Goal: Task Accomplishment & Management: Manage account settings

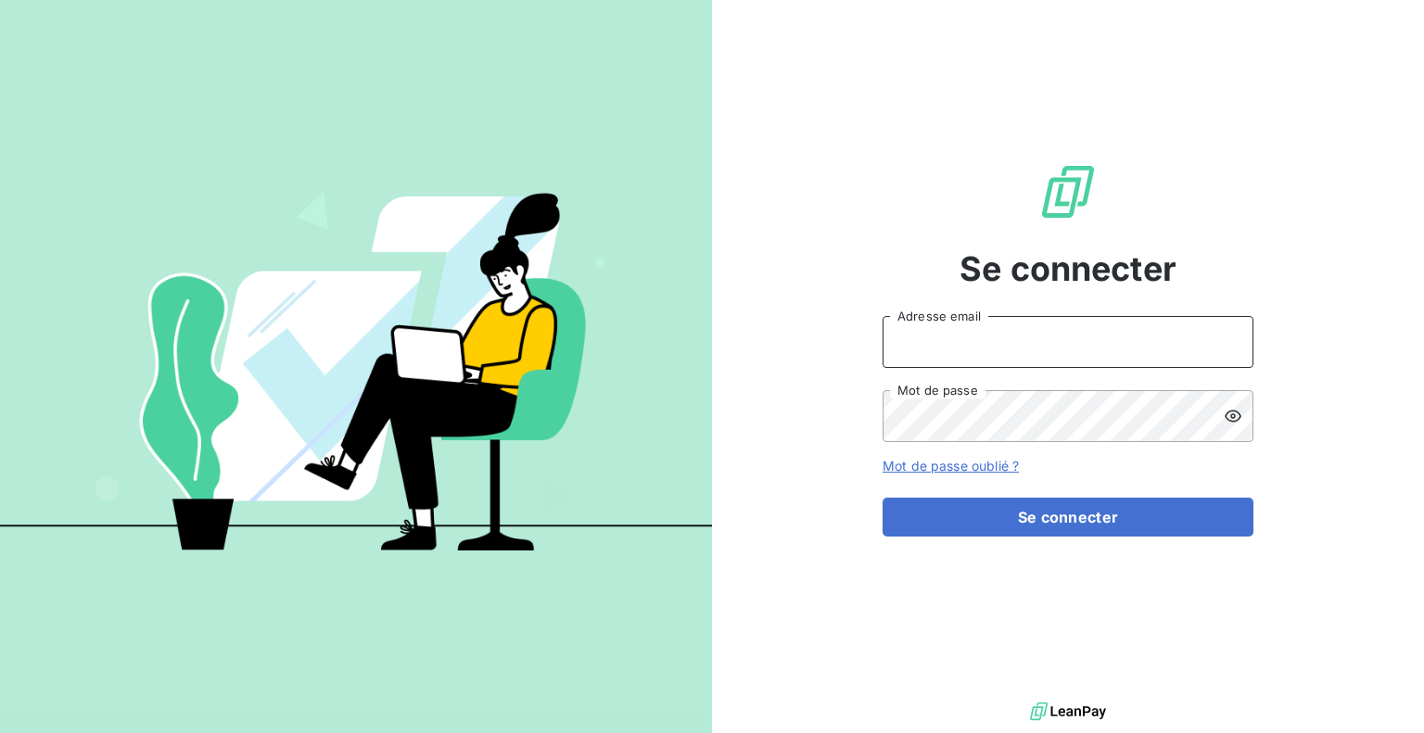
click at [981, 325] on input "Adresse email" at bounding box center [1067, 342] width 371 height 52
click at [980, 346] on input "Adresse email" at bounding box center [1067, 342] width 371 height 52
click at [957, 356] on input "Adresse email" at bounding box center [1067, 342] width 371 height 52
click at [960, 354] on input "Adresse email" at bounding box center [1067, 342] width 371 height 52
click at [918, 251] on div "Se connecter Adresse email Mot de passe Mot de passe oublié ? Se connecter" at bounding box center [1067, 349] width 371 height 698
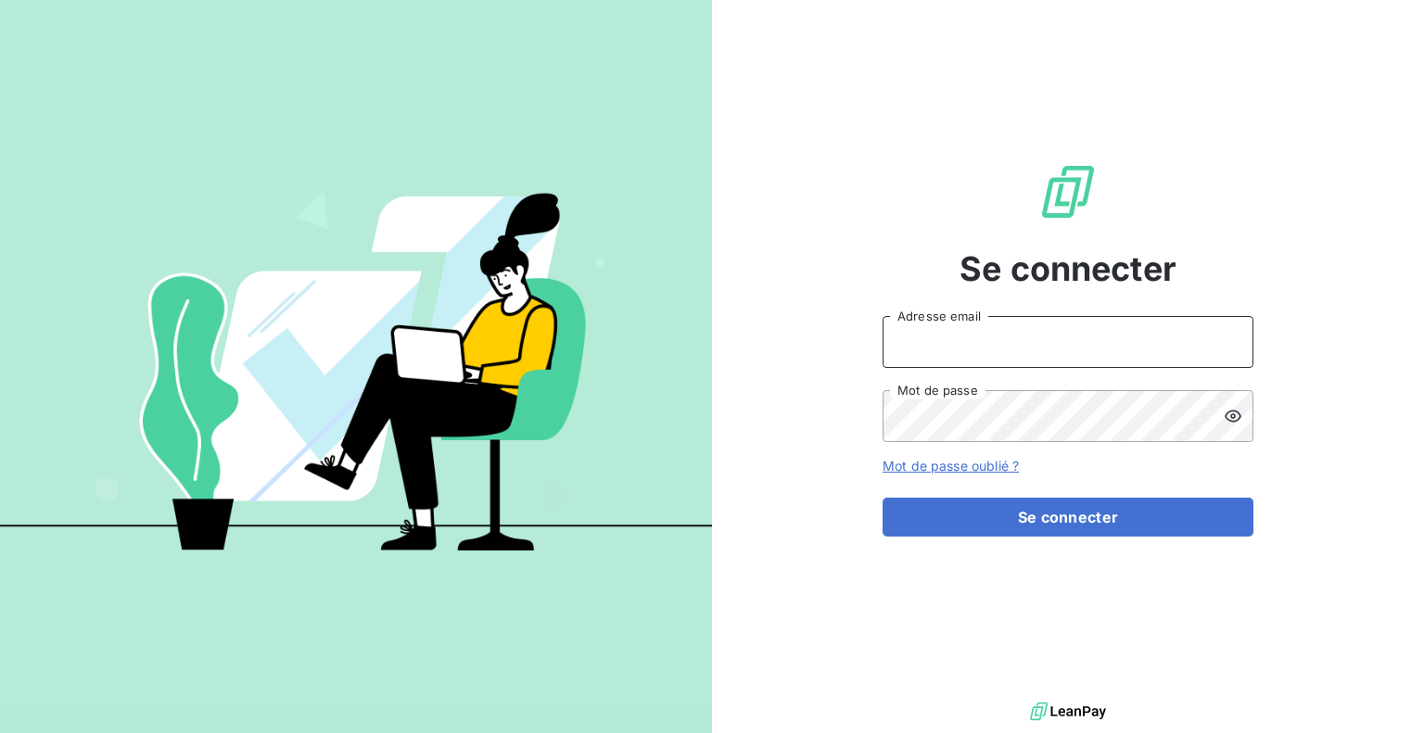
click at [932, 346] on input "Adresse email" at bounding box center [1067, 342] width 371 height 52
click at [928, 284] on div "Se connecter Adresse email Mot de passe Mot de passe oublié ? Se connecter" at bounding box center [1067, 349] width 371 height 698
click at [976, 356] on input "Adresse email" at bounding box center [1067, 342] width 371 height 52
click at [945, 355] on input "Adresse email" at bounding box center [1067, 342] width 371 height 52
click at [849, 249] on div "Se connecter Adresse email Mot de passe Mot de passe oublié ? Se connecter" at bounding box center [1068, 349] width 712 height 698
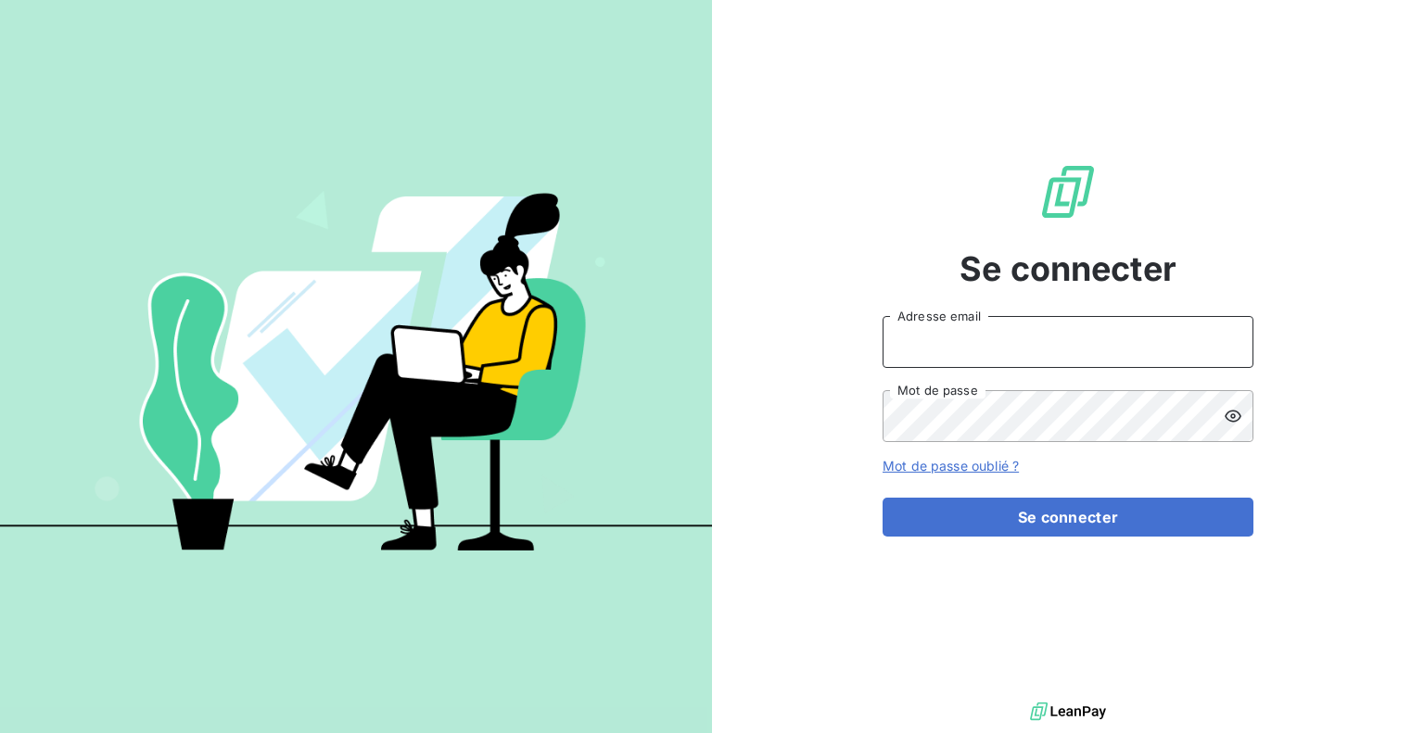
click at [917, 348] on input "Adresse email" at bounding box center [1067, 342] width 371 height 52
drag, startPoint x: 937, startPoint y: 359, endPoint x: 949, endPoint y: 351, distance: 14.1
click at [937, 358] on input "Adresse email" at bounding box center [1067, 342] width 371 height 52
click at [1257, 265] on div "Se connecter Adresse email Mot de passe Mot de passe oublié ? Se connecter" at bounding box center [1068, 349] width 712 height 698
click at [979, 344] on input "Adresse email" at bounding box center [1067, 342] width 371 height 52
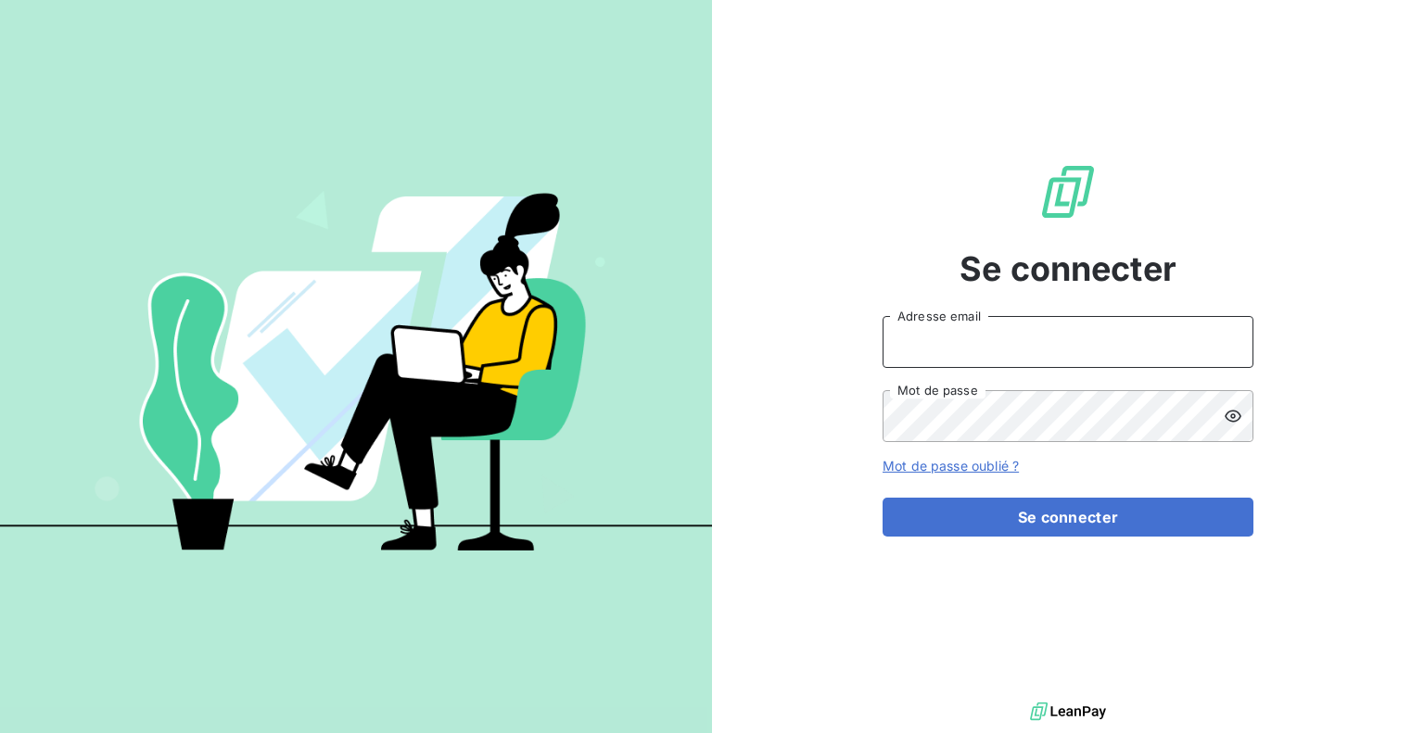
paste input "[EMAIL_ADDRESS][DOMAIN_NAME]"
type input "[EMAIL_ADDRESS][DOMAIN_NAME]"
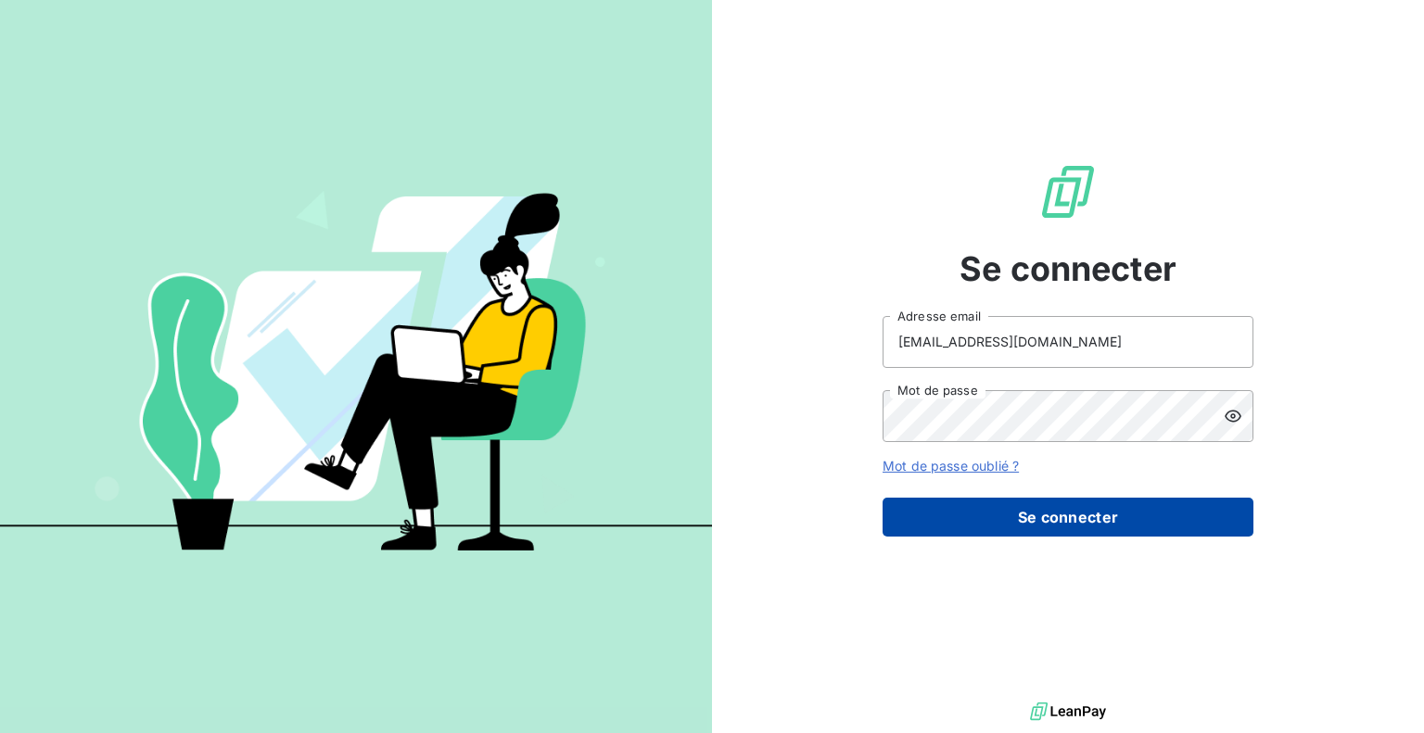
click at [1020, 515] on button "Se connecter" at bounding box center [1067, 517] width 371 height 39
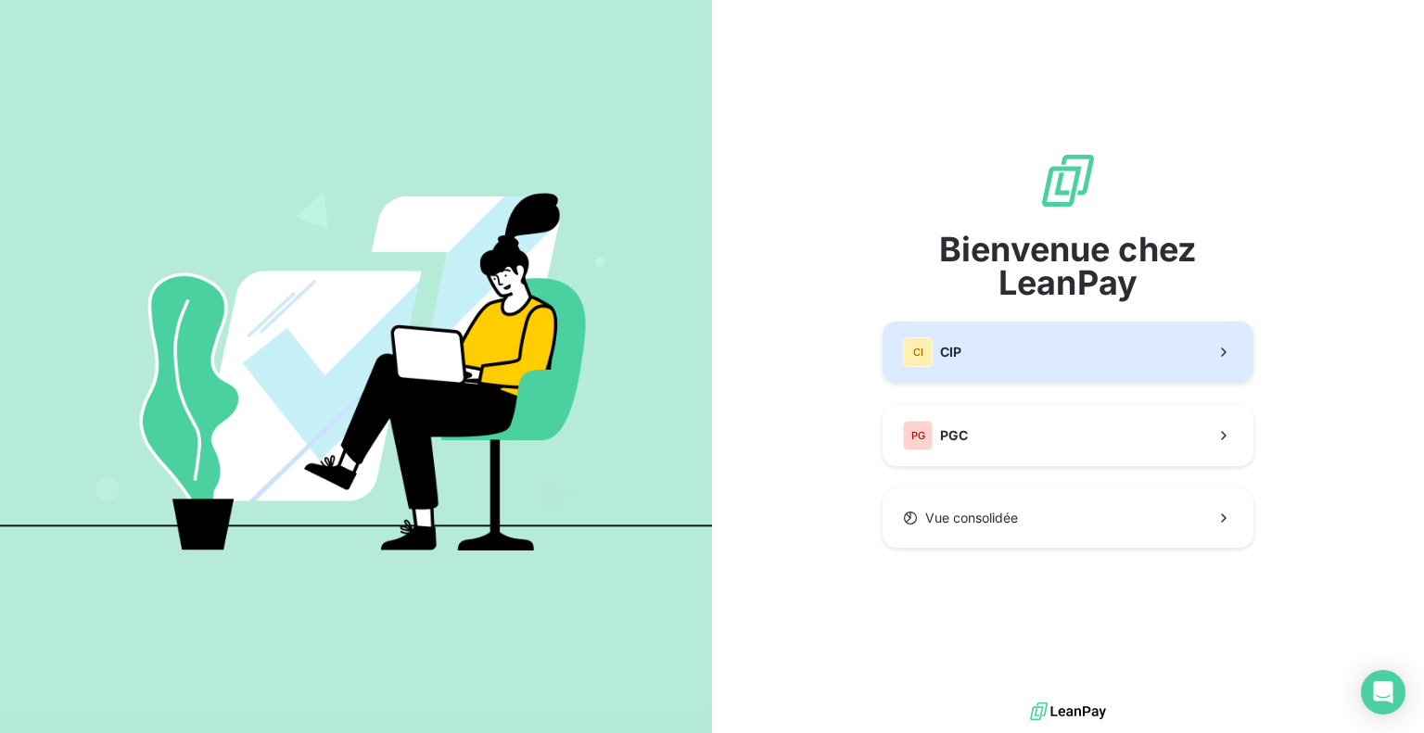
click at [1017, 353] on button "CI CIP" at bounding box center [1067, 352] width 371 height 61
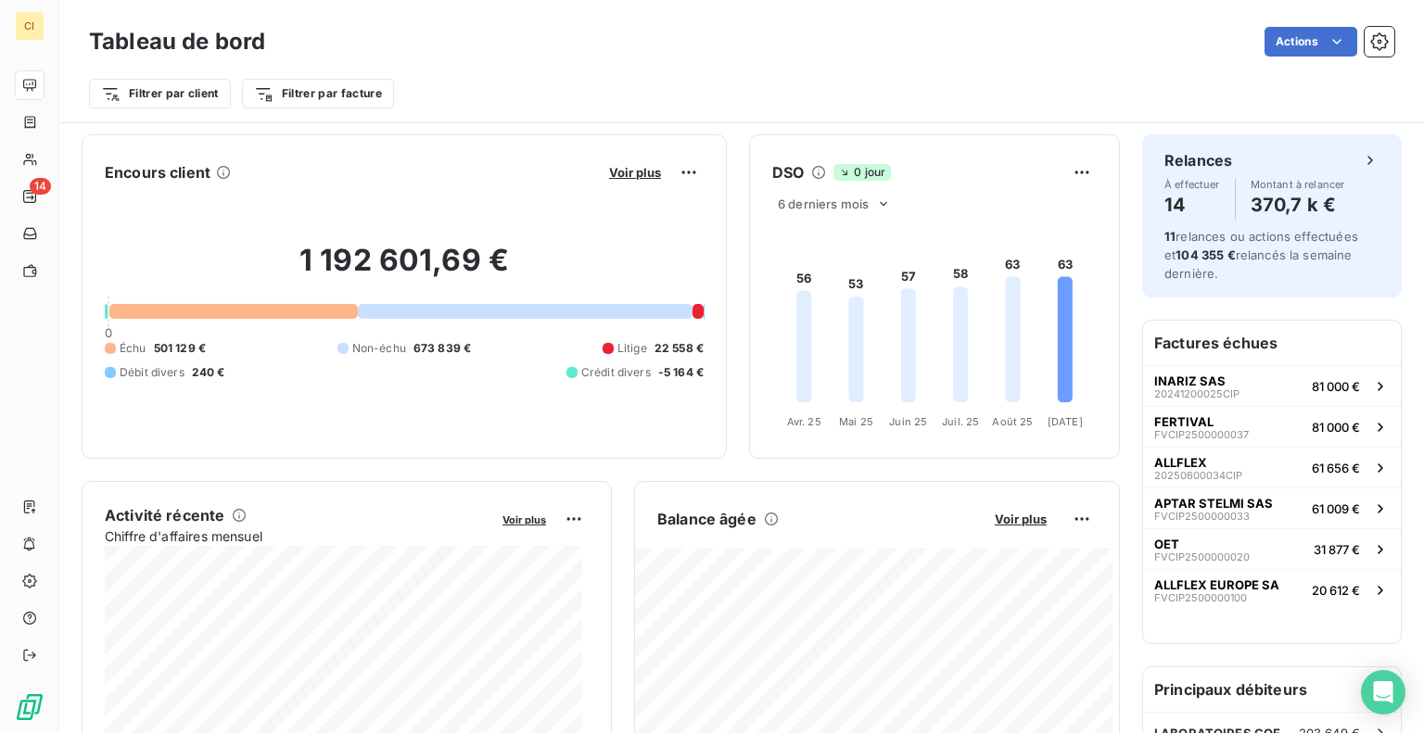
scroll to position [185, 0]
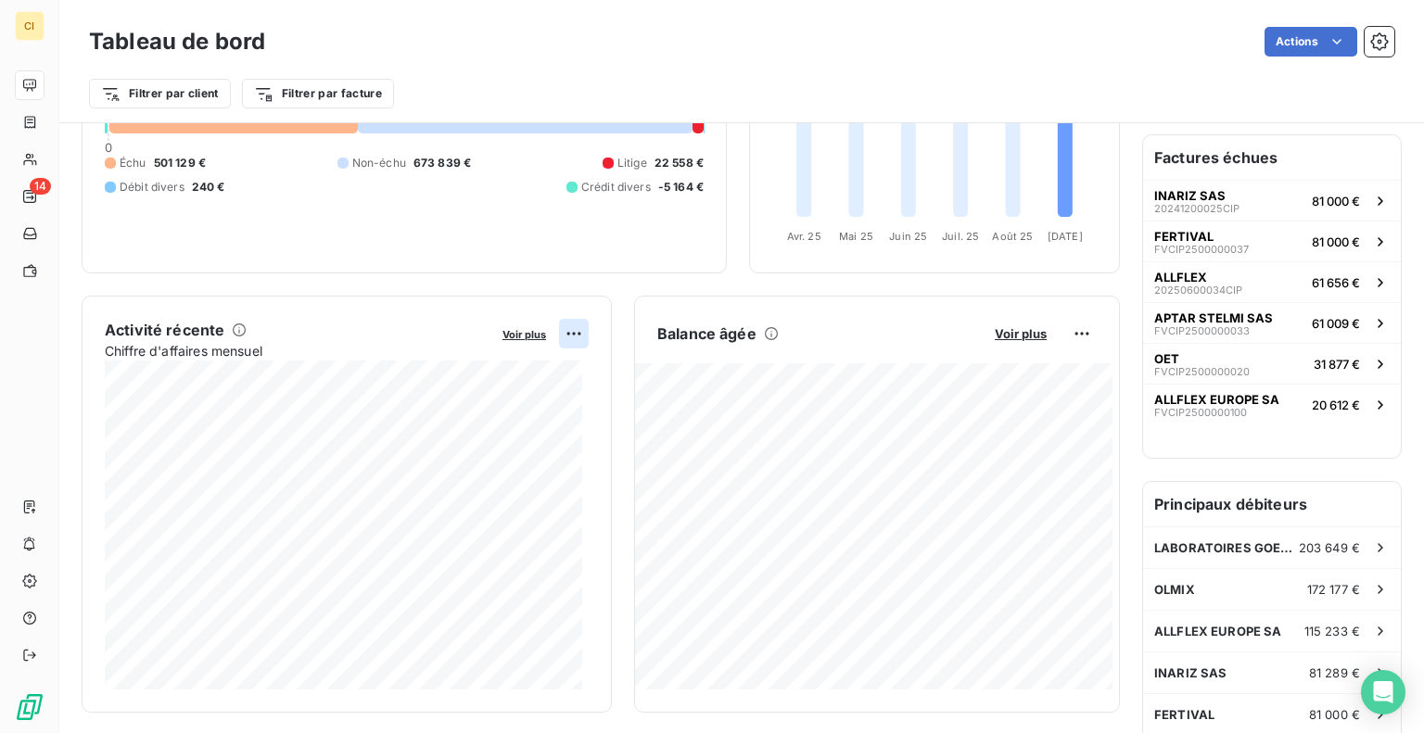
click at [570, 326] on html "CI 14 Tableau de bord Actions Filtrer par client Filtrer par facture Encours cl…" at bounding box center [712, 366] width 1424 height 733
click at [506, 294] on html "CI 14 Tableau de bord Actions Filtrer par client Filtrer par facture Encours cl…" at bounding box center [712, 366] width 1424 height 733
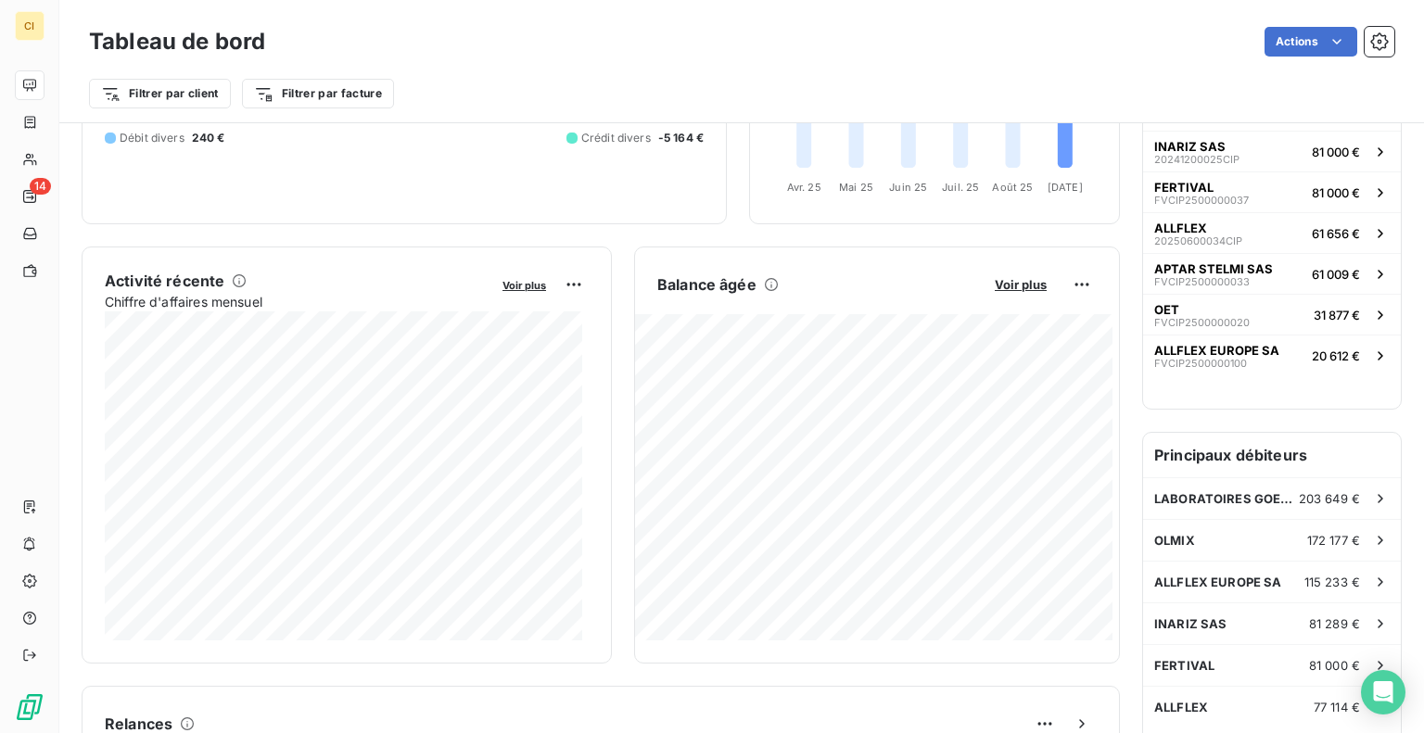
scroll to position [278, 0]
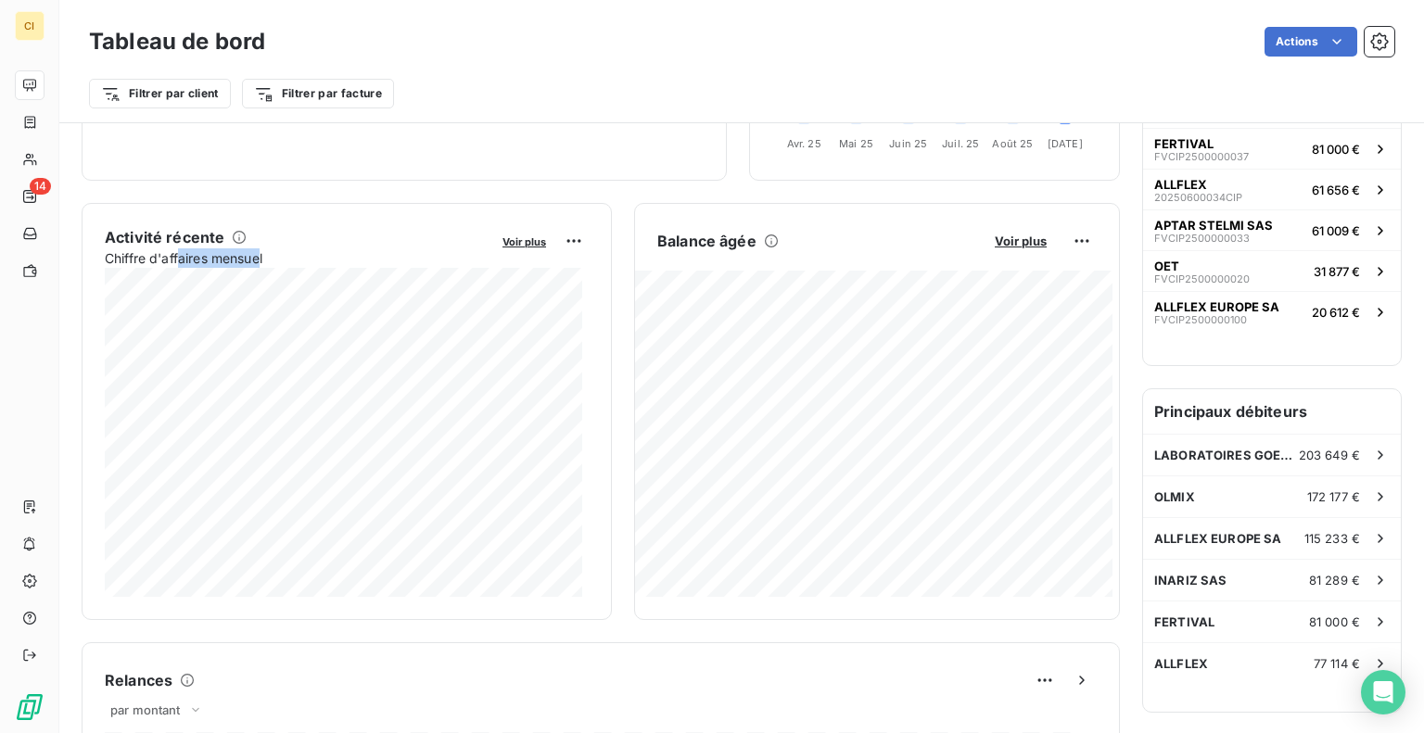
drag, startPoint x: 179, startPoint y: 258, endPoint x: 273, endPoint y: 264, distance: 93.8
click at [264, 264] on span "Chiffre d'affaires mensuel" at bounding box center [297, 257] width 385 height 19
click at [260, 251] on span "Chiffre d'affaires mensuel" at bounding box center [297, 257] width 385 height 19
click at [583, 195] on div "Encours client Voir plus 1 192 601,69 € 0 Échu 501 129 € Non-échu 673 839 € Lit…" at bounding box center [601, 677] width 1038 height 1642
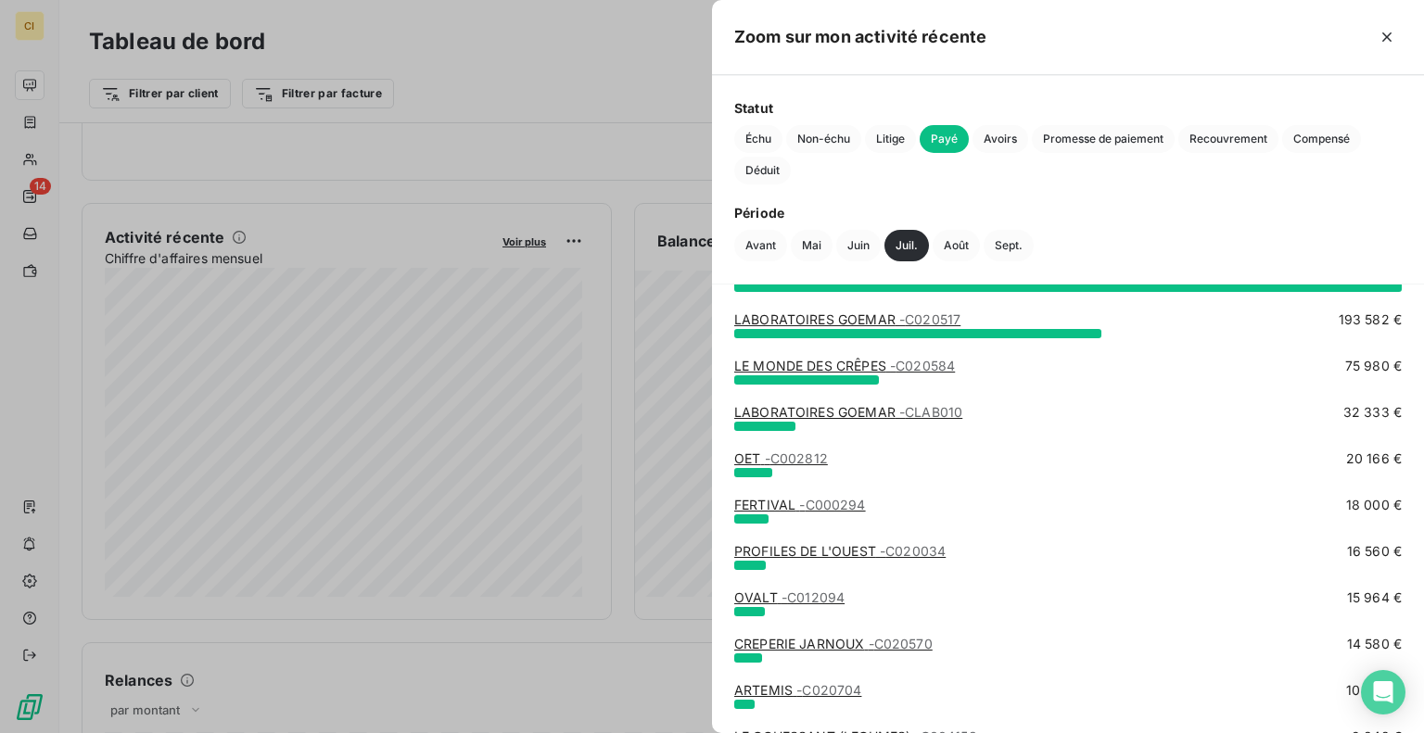
scroll to position [0, 0]
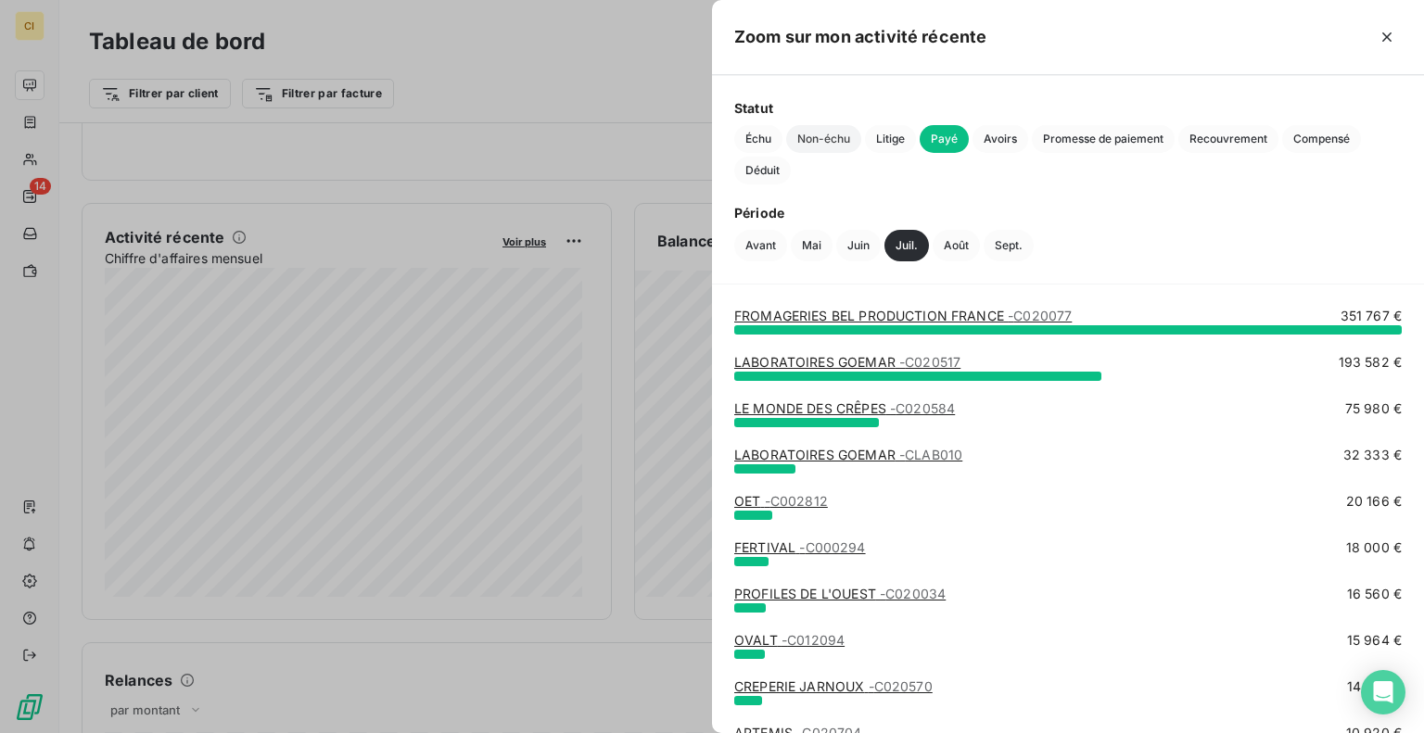
click at [821, 133] on span "Non-échu" at bounding box center [823, 139] width 75 height 28
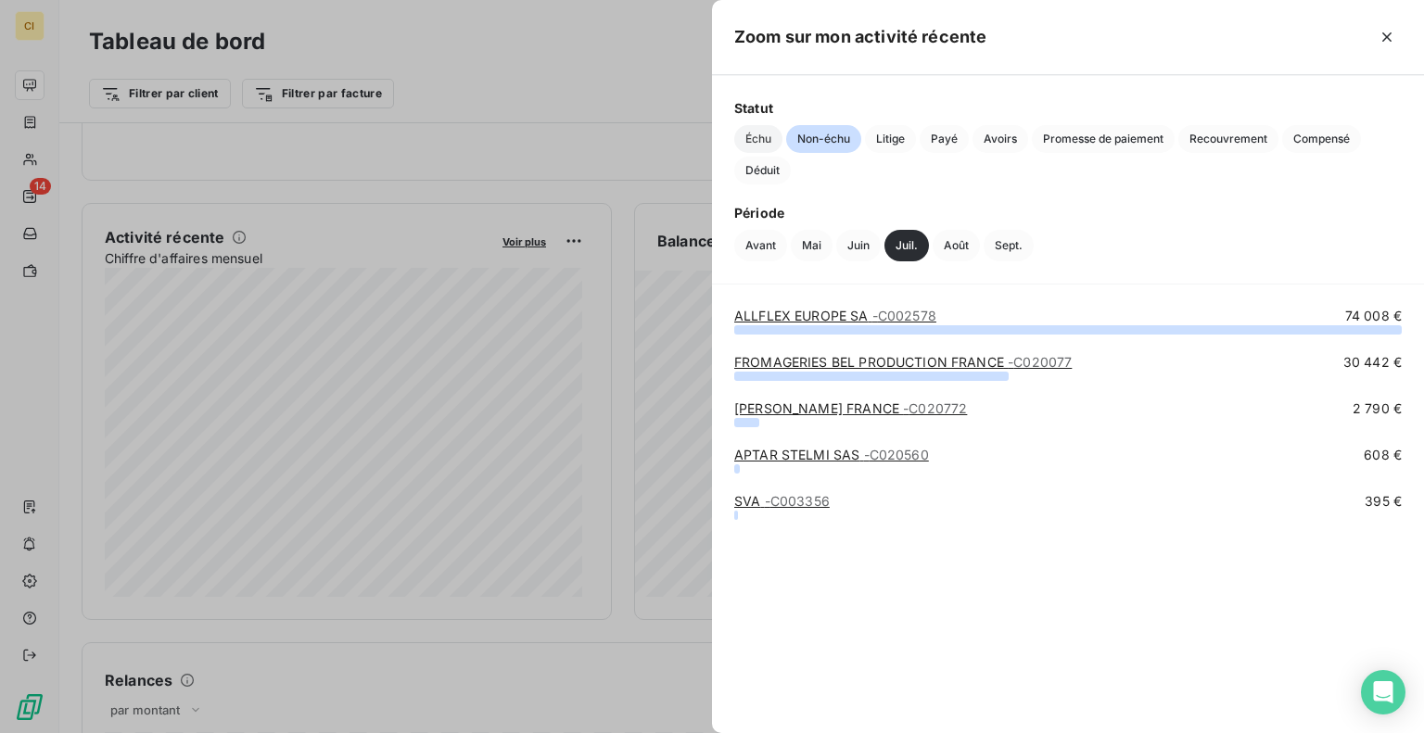
click at [753, 138] on span "Échu" at bounding box center [758, 139] width 48 height 28
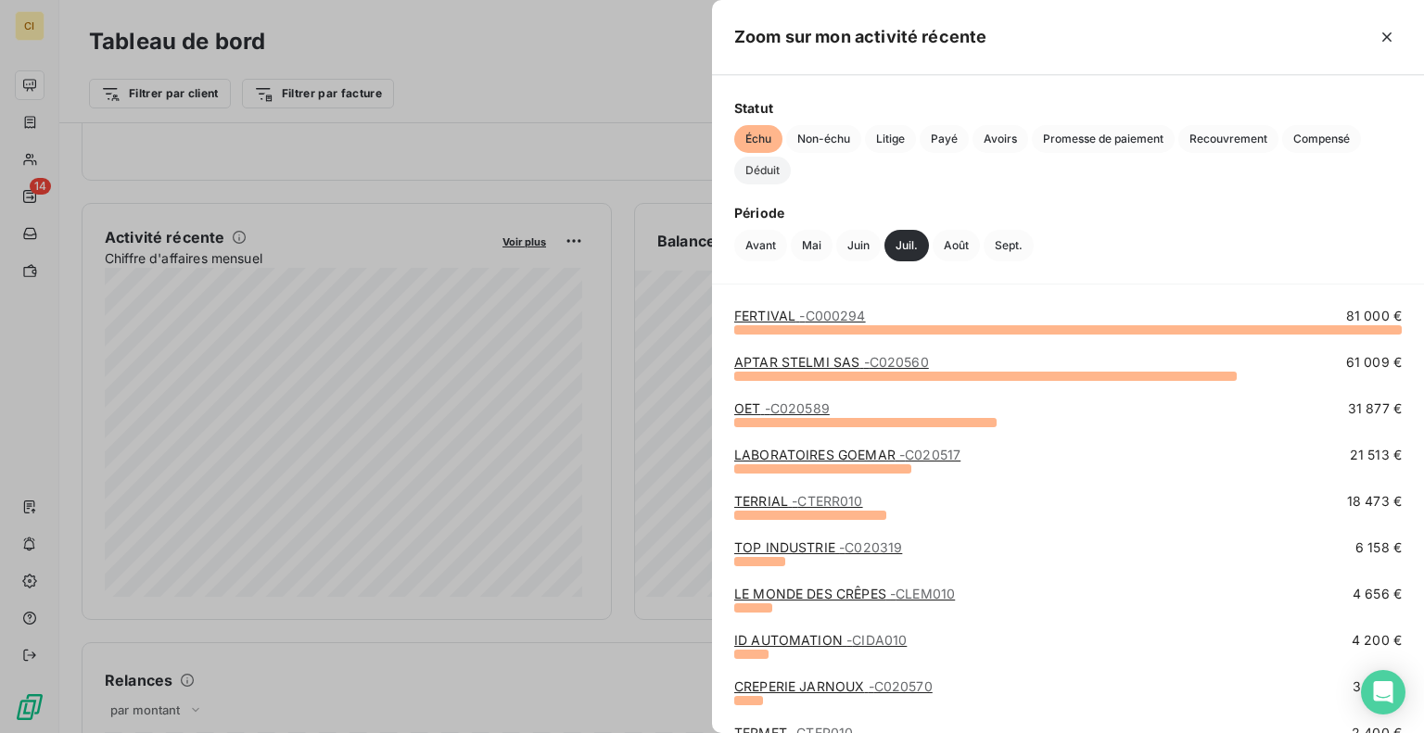
click at [764, 167] on span "Déduit" at bounding box center [762, 171] width 57 height 28
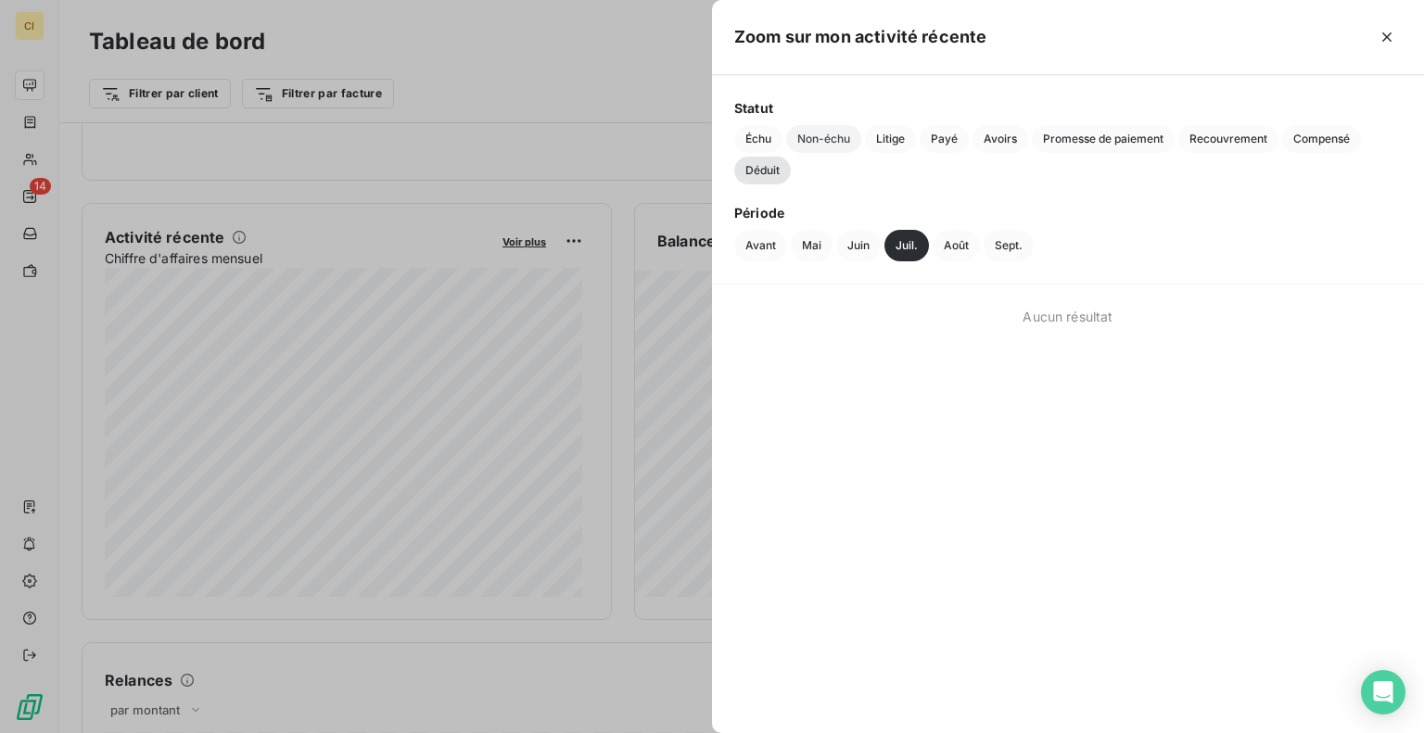
click at [812, 144] on span "Non-échu" at bounding box center [823, 139] width 75 height 28
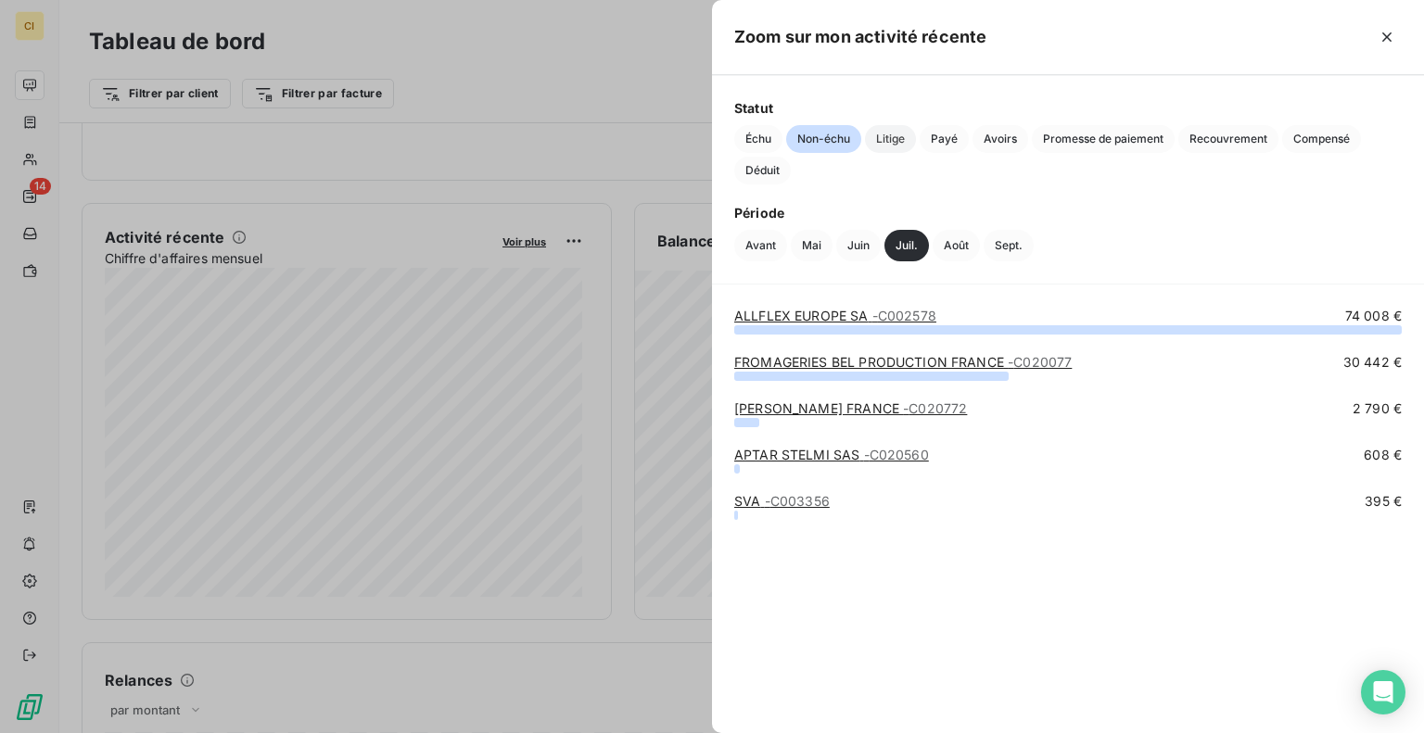
click at [871, 141] on span "Litige" at bounding box center [890, 139] width 51 height 28
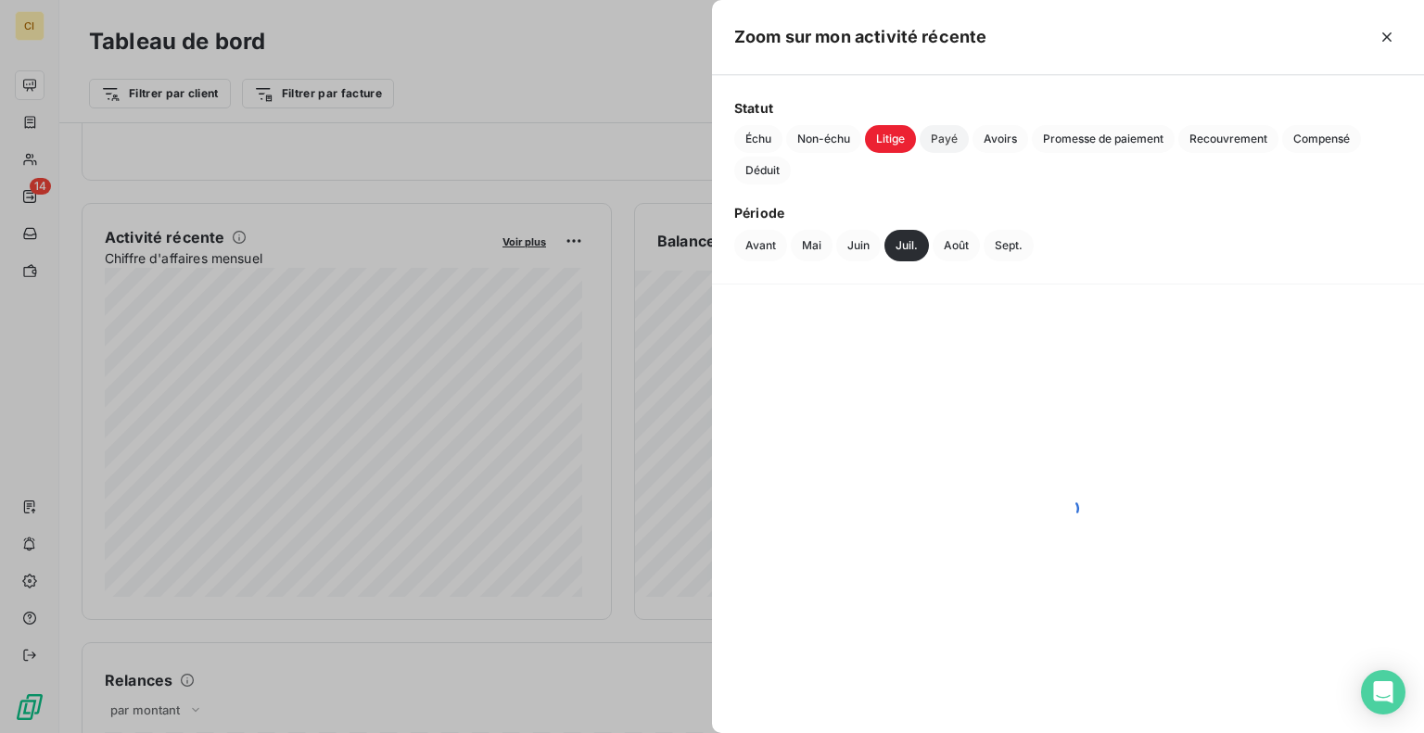
click at [959, 136] on span "Payé" at bounding box center [943, 139] width 49 height 28
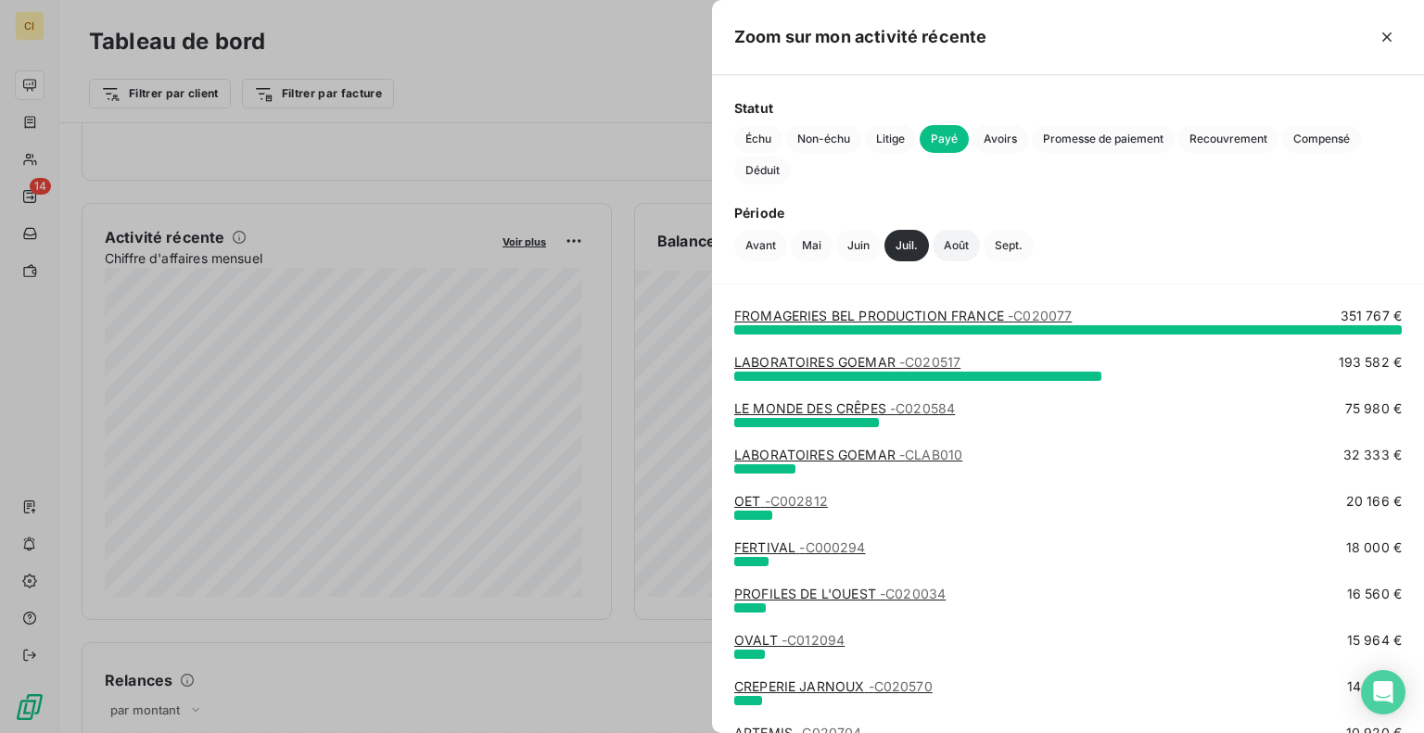
click at [961, 243] on button "Août" at bounding box center [955, 246] width 47 height 32
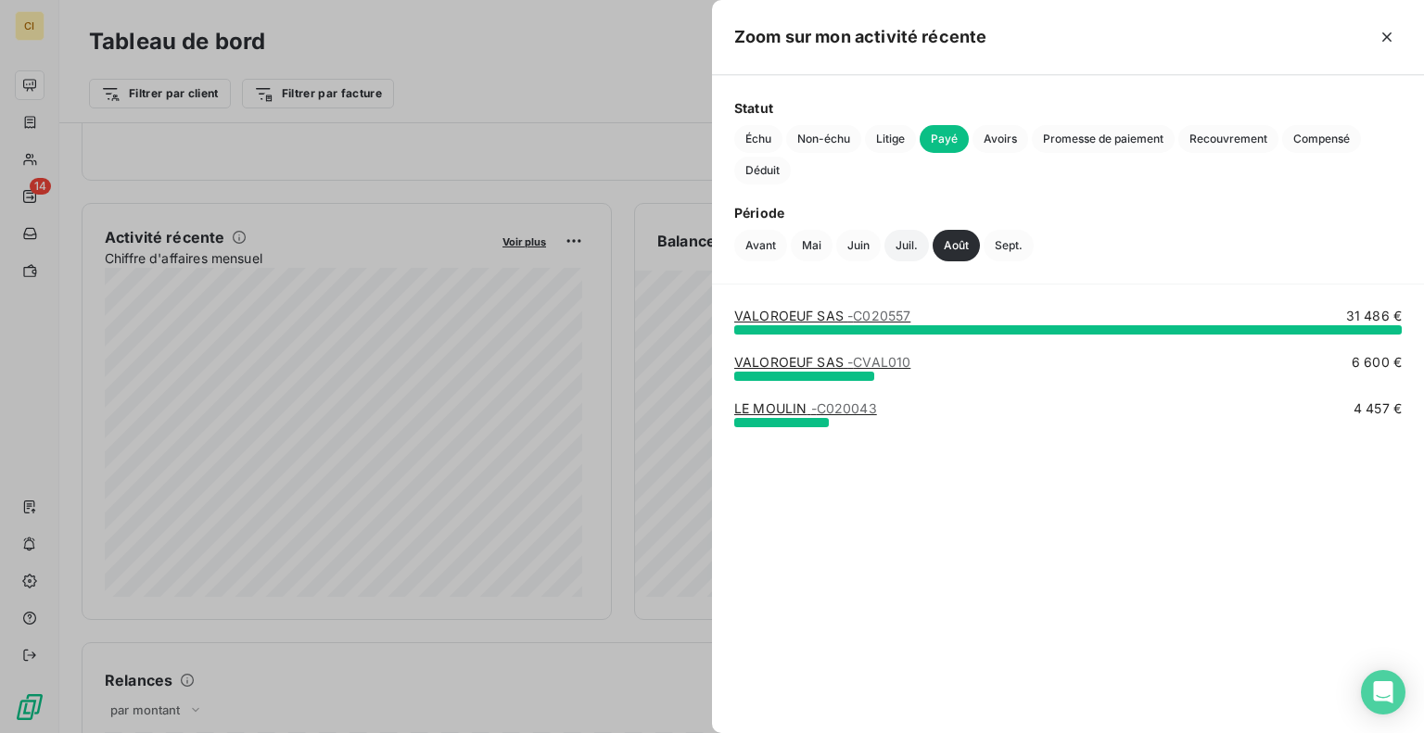
click at [905, 235] on button "Juil." at bounding box center [906, 246] width 44 height 32
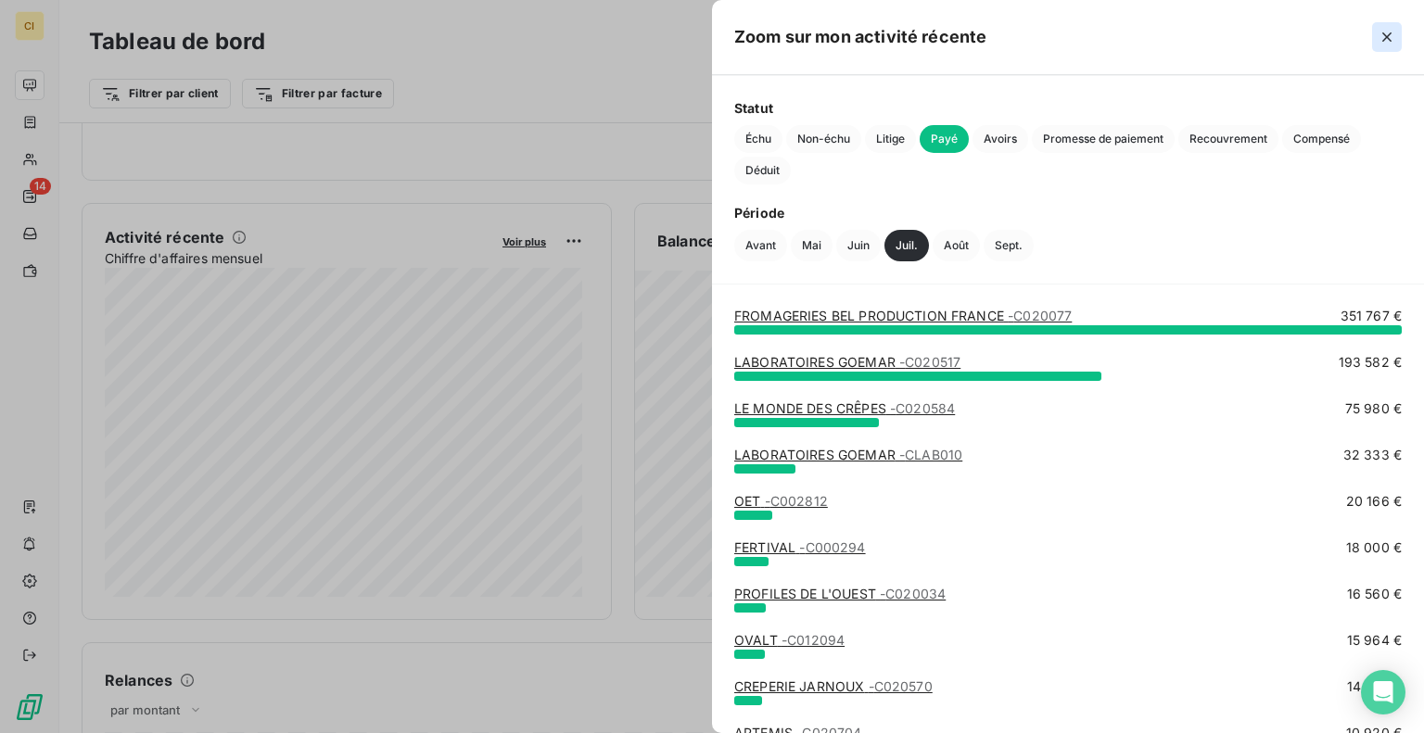
click at [1389, 37] on icon "button" at bounding box center [1386, 37] width 19 height 19
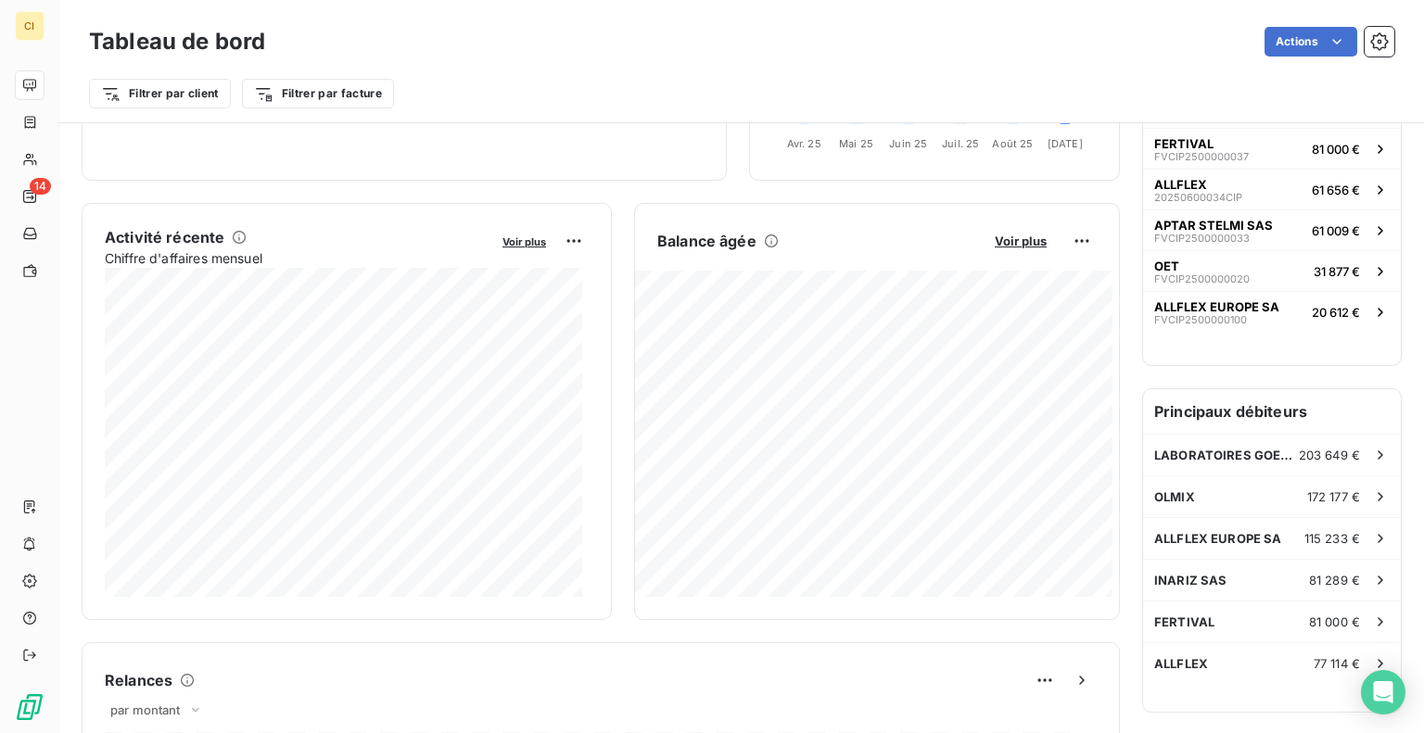
click at [482, 191] on div "Encours client Voir plus 1 192 601,69 € 0 Échu 501 129 € Non-échu 673 839 € Lit…" at bounding box center [601, 677] width 1038 height 1642
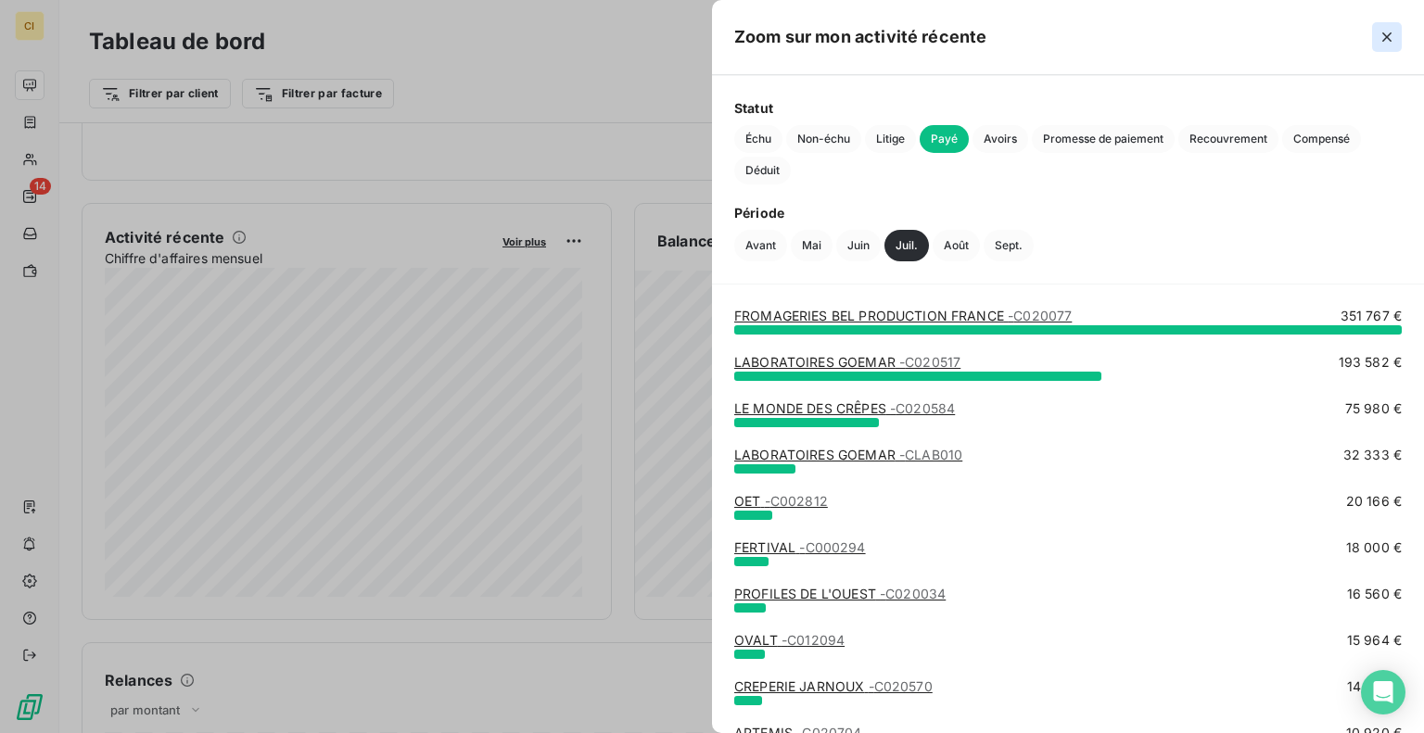
click at [1392, 36] on icon "button" at bounding box center [1386, 37] width 19 height 19
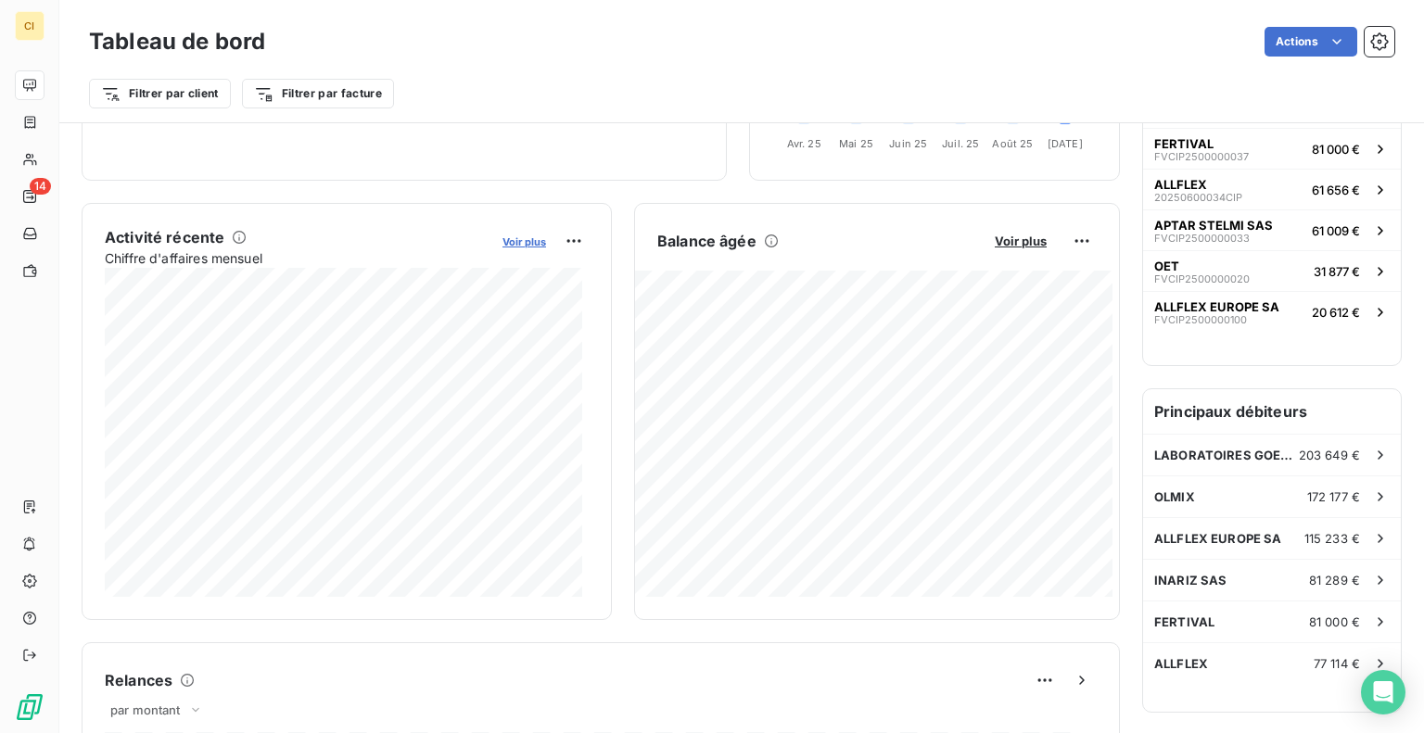
click at [511, 236] on span "Voir plus" at bounding box center [524, 241] width 44 height 13
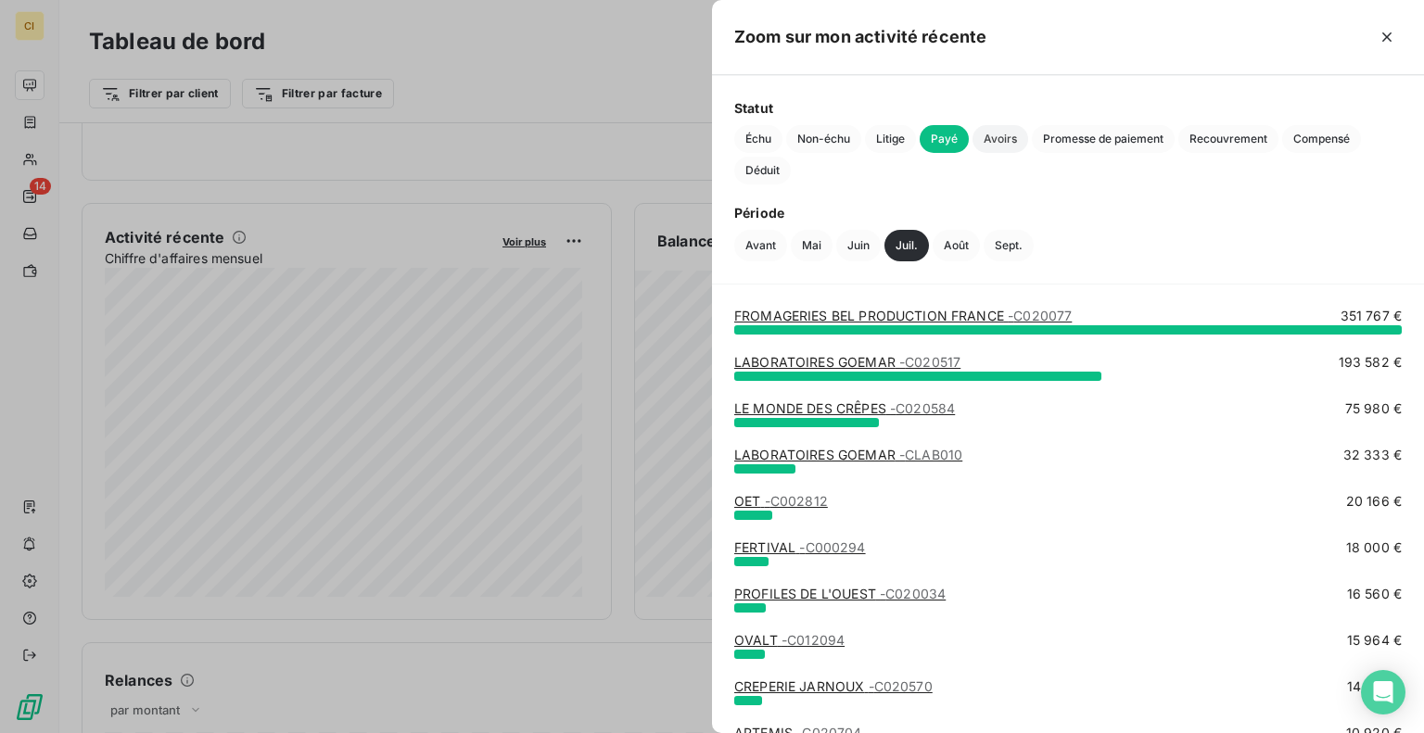
click at [1001, 149] on span "Avoirs" at bounding box center [1000, 139] width 56 height 28
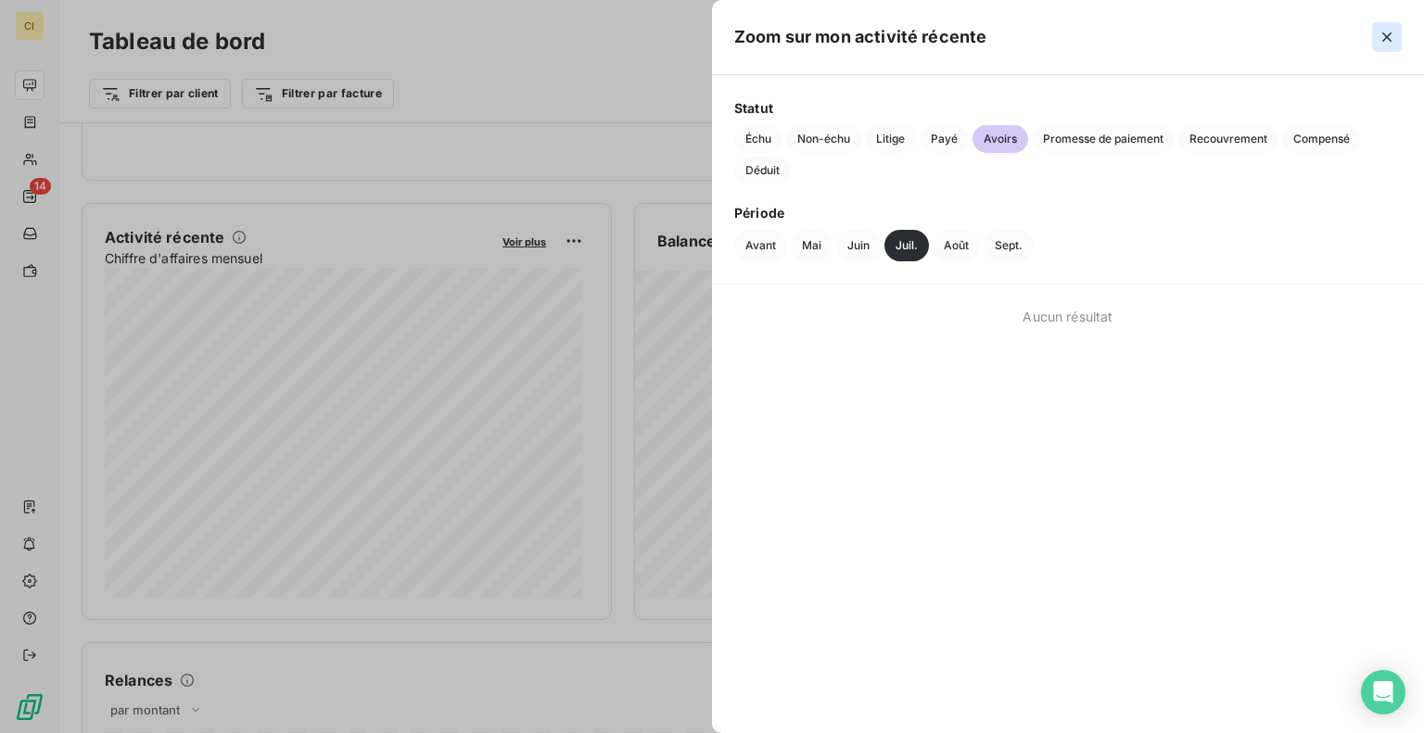
click at [1379, 41] on icon "button" at bounding box center [1386, 37] width 19 height 19
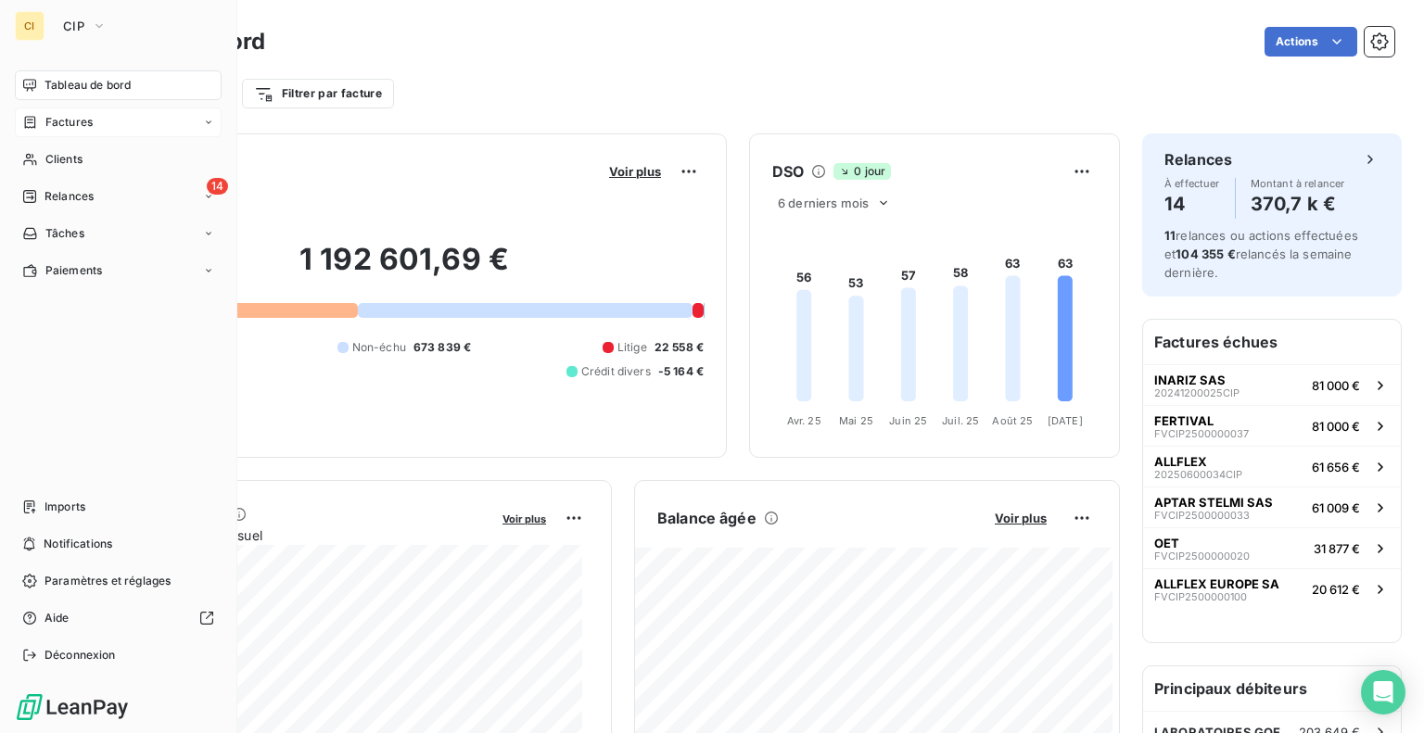
click at [63, 128] on span "Factures" at bounding box center [68, 122] width 47 height 17
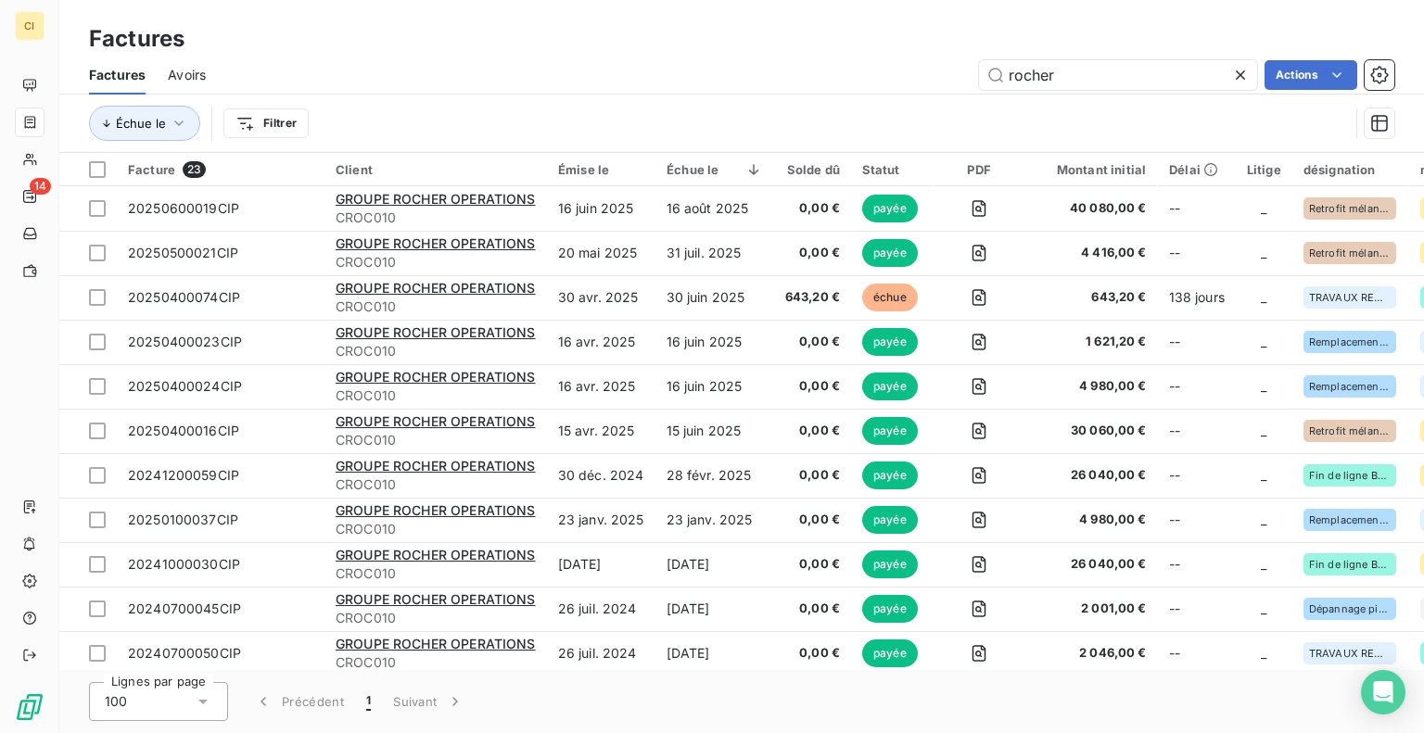
drag, startPoint x: 1064, startPoint y: 86, endPoint x: 894, endPoint y: 51, distance: 174.1
click at [894, 51] on div "Factures Factures Avoirs rocher Actions Échue le Filtrer" at bounding box center [741, 76] width 1364 height 153
type input "bel"
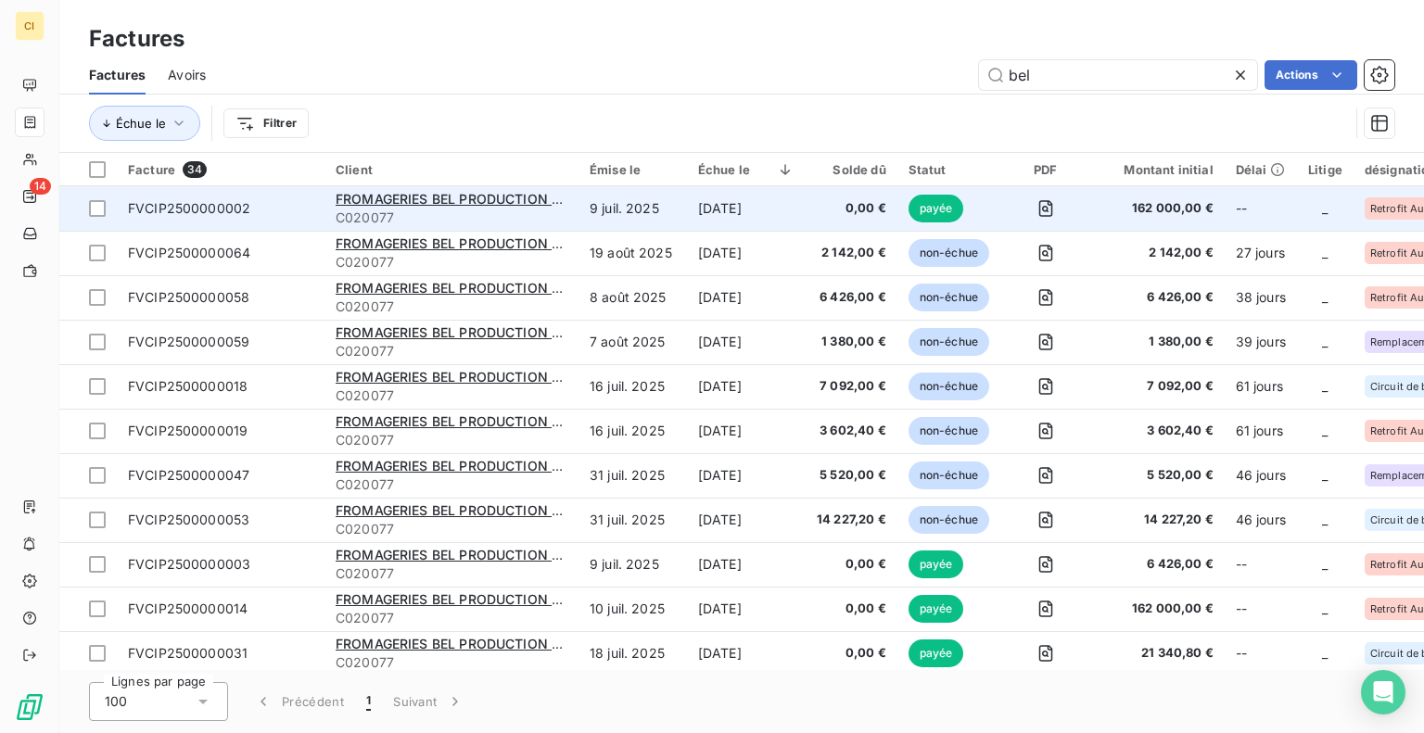
click at [742, 197] on td "10 oct. 2025" at bounding box center [746, 208] width 119 height 44
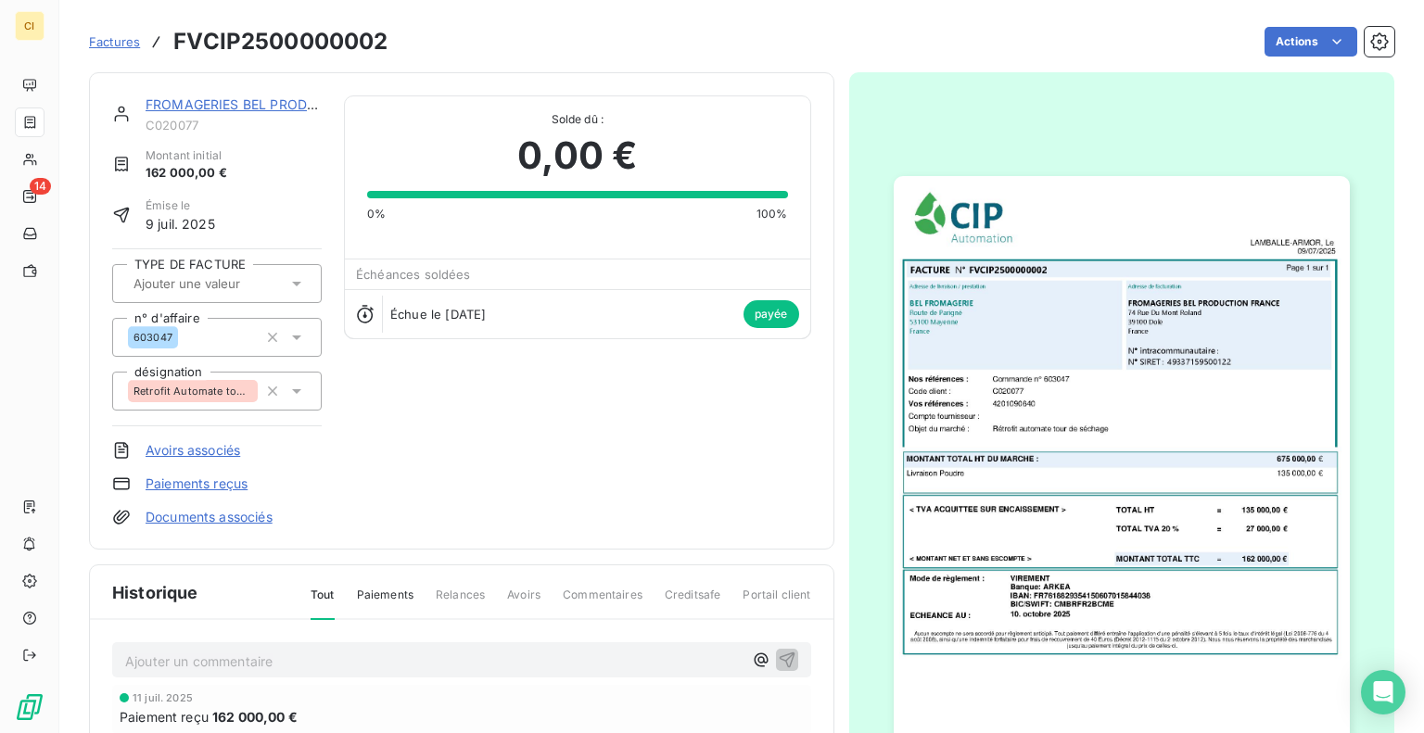
click at [237, 101] on link "FROMAGERIES BEL PRODUCTION FRANCE" at bounding box center [281, 104] width 270 height 16
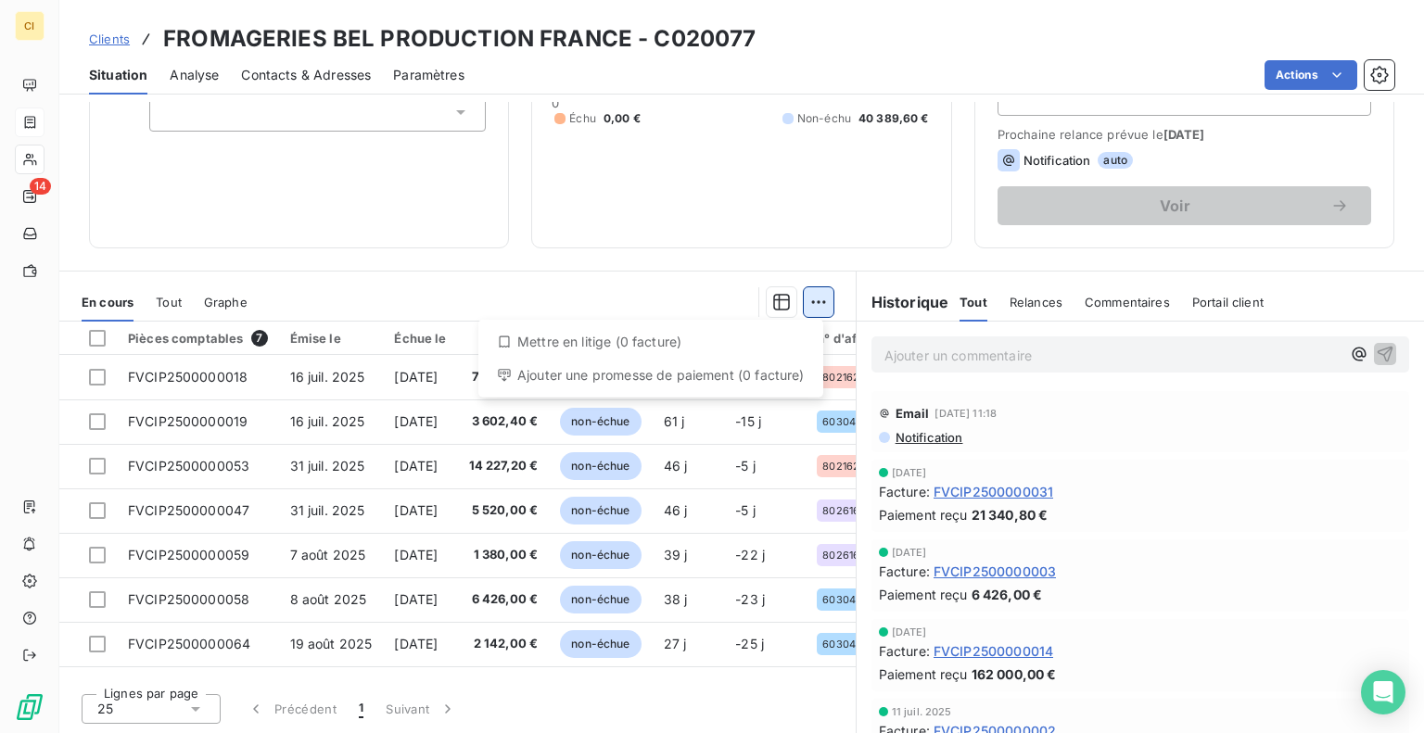
click at [820, 304] on html "CI 14 Clients FROMAGERIES BEL PRODUCTION FRANCE - C020077 Situation Analyse Con…" at bounding box center [712, 366] width 1424 height 733
click at [551, 270] on html "CI 14 Clients FROMAGERIES BEL PRODUCTION FRANCE - C020077 Situation Analyse Con…" at bounding box center [712, 366] width 1424 height 733
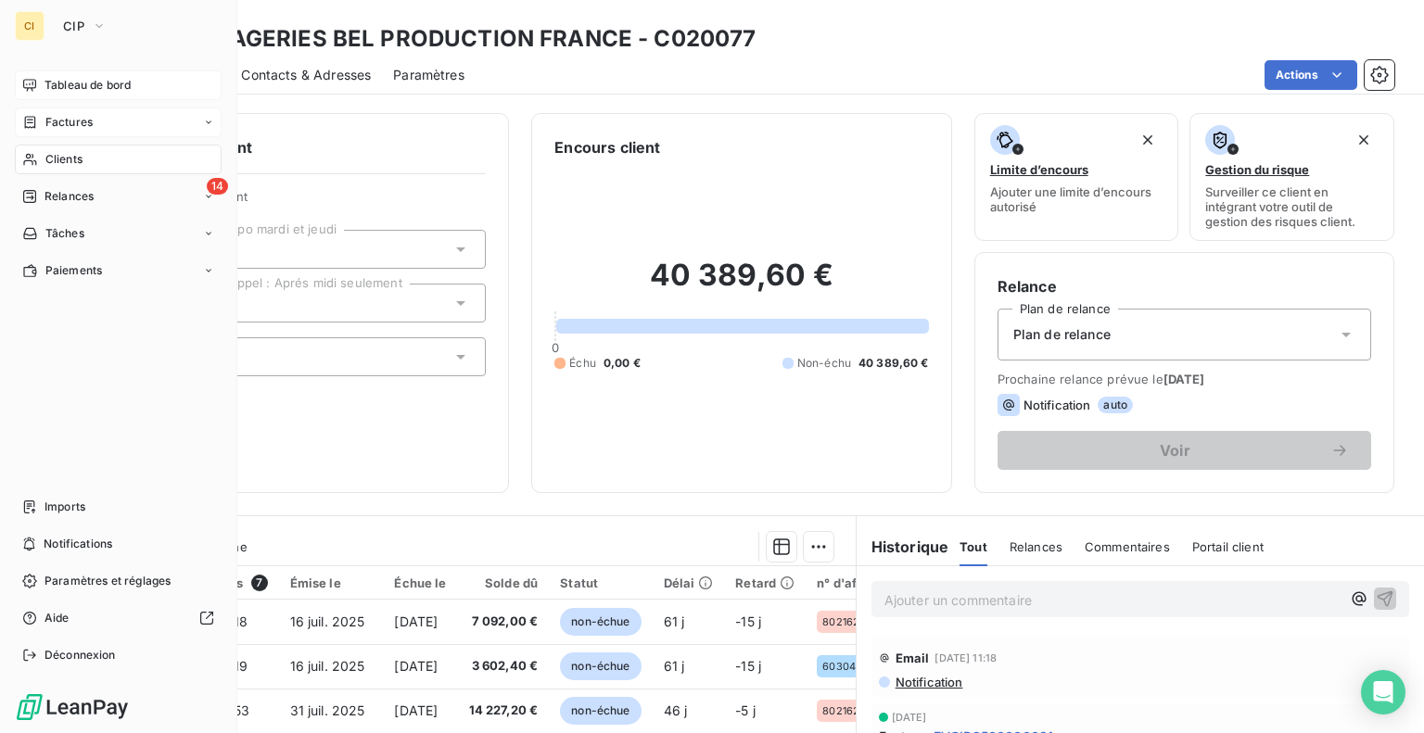
click at [65, 90] on span "Tableau de bord" at bounding box center [87, 85] width 86 height 17
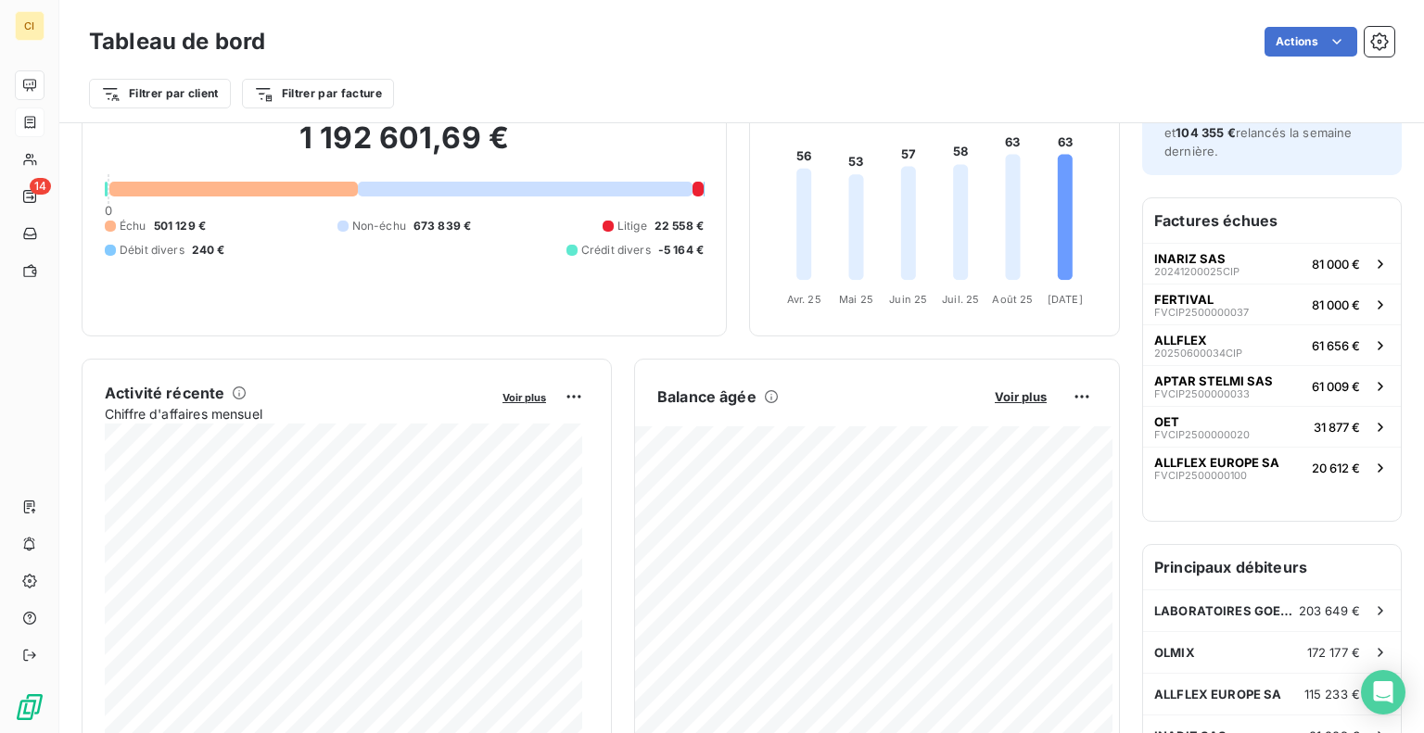
scroll to position [93, 0]
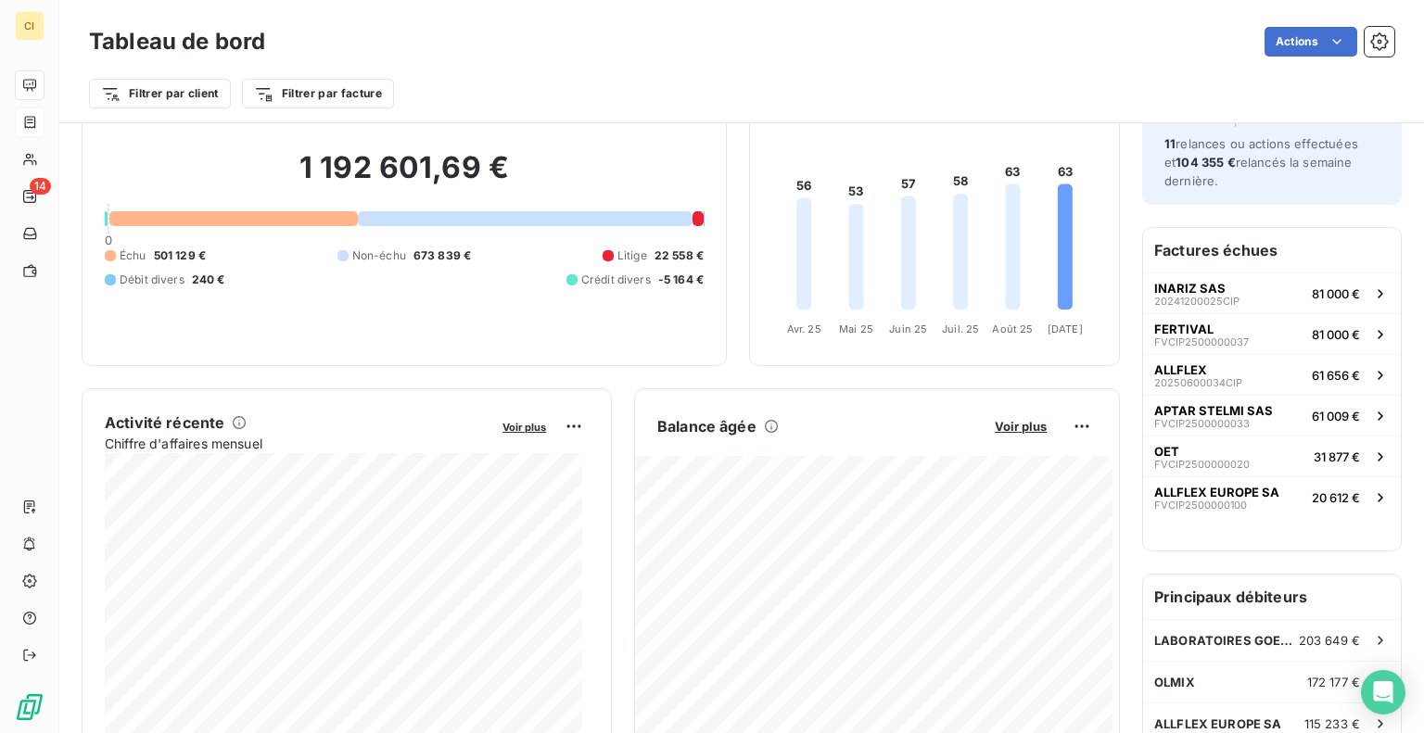
click at [994, 399] on div "Balance âgée Voir plus 100 592,04 € Échu 82 956,90 € Litige 22 558,30 € Débit d…" at bounding box center [877, 596] width 486 height 417
click at [996, 412] on div "Balance âgée Voir plus" at bounding box center [877, 427] width 484 height 30
click at [998, 421] on span "Voir plus" at bounding box center [1021, 426] width 52 height 15
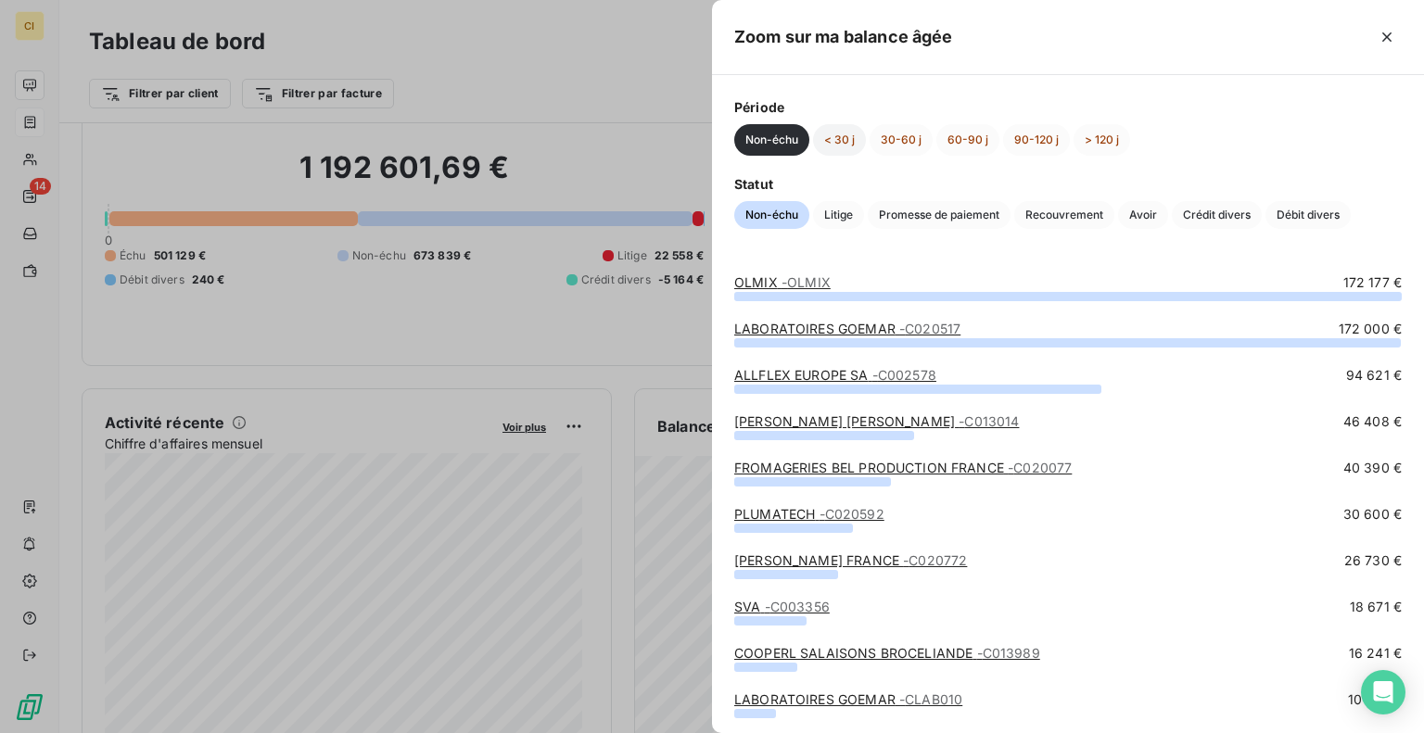
click at [845, 140] on button "< 30 j" at bounding box center [839, 140] width 53 height 32
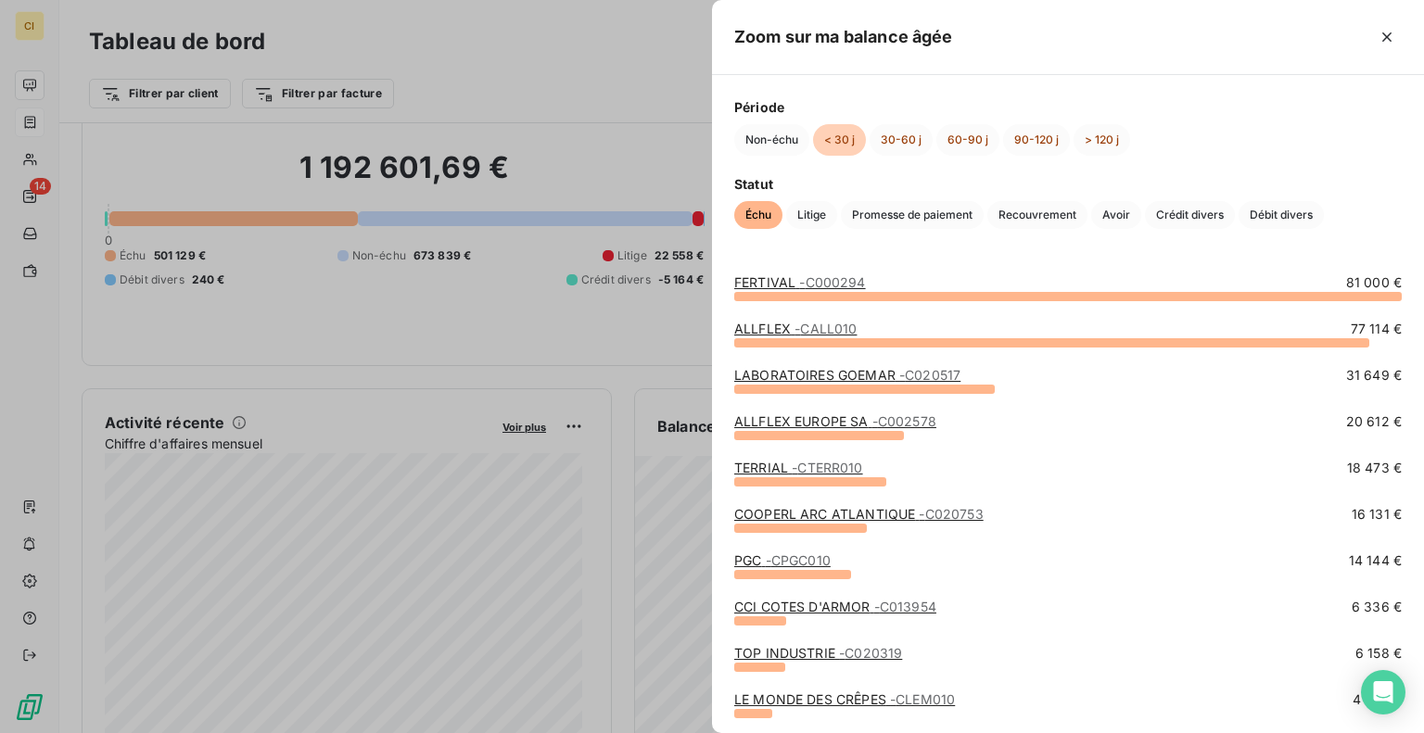
click at [775, 279] on link "FERTIVAL - C000294" at bounding box center [800, 282] width 132 height 16
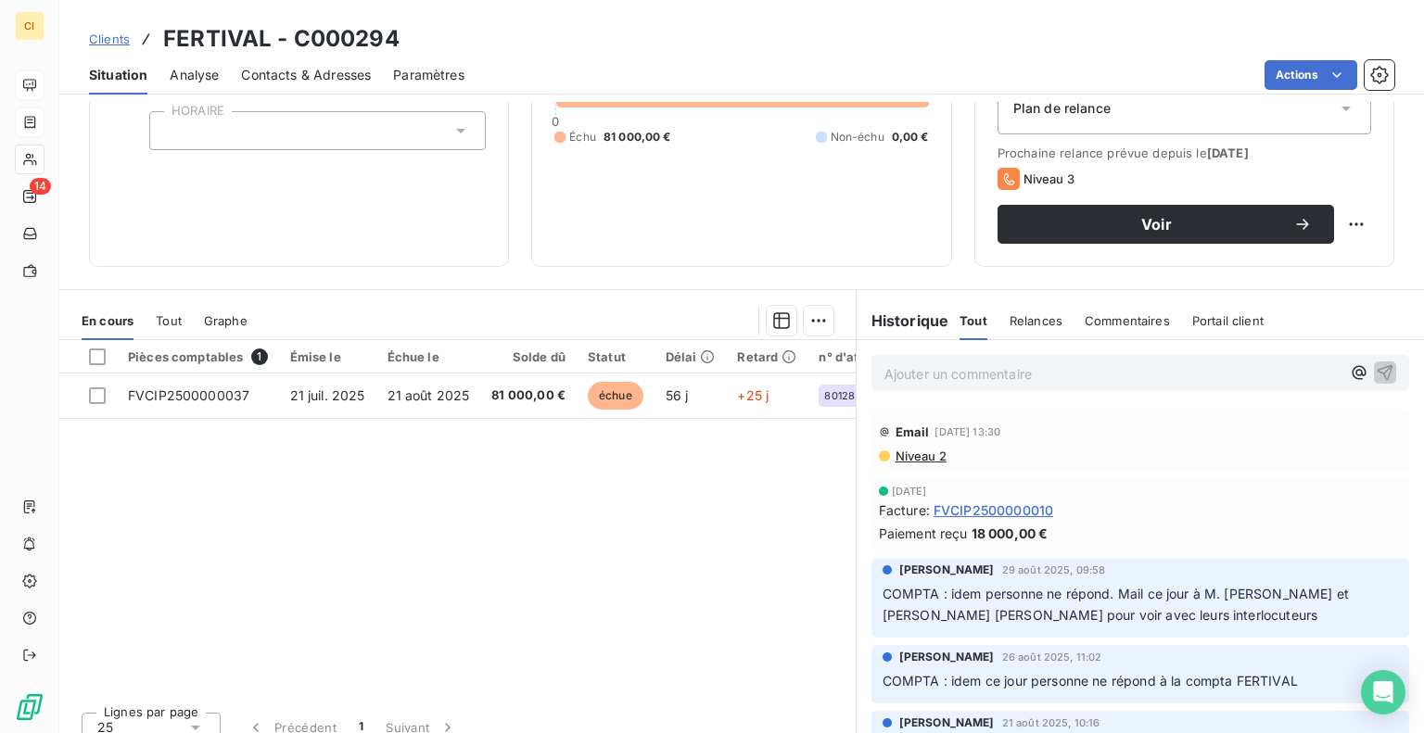
scroll to position [245, 0]
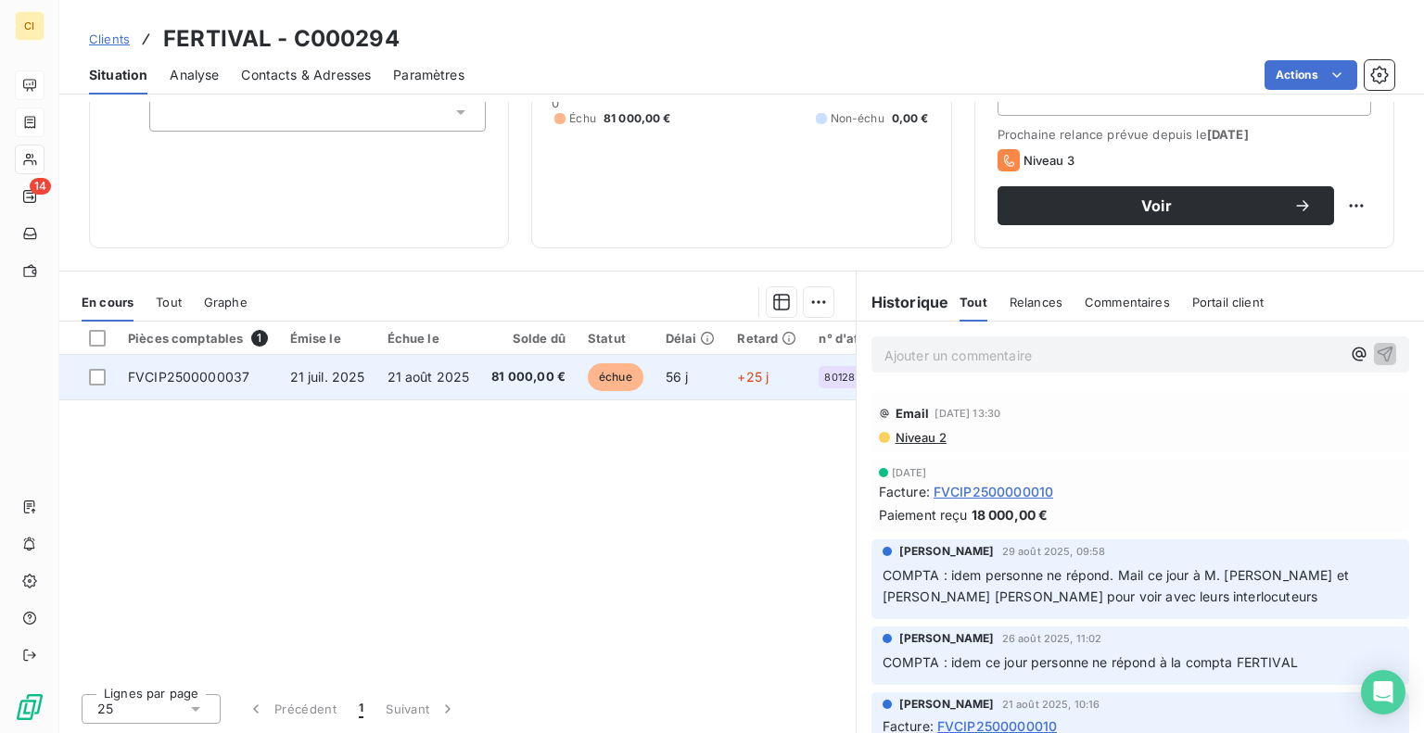
click at [535, 375] on span "81 000,00 €" at bounding box center [528, 377] width 74 height 19
